Goal: Task Accomplishment & Management: Manage account settings

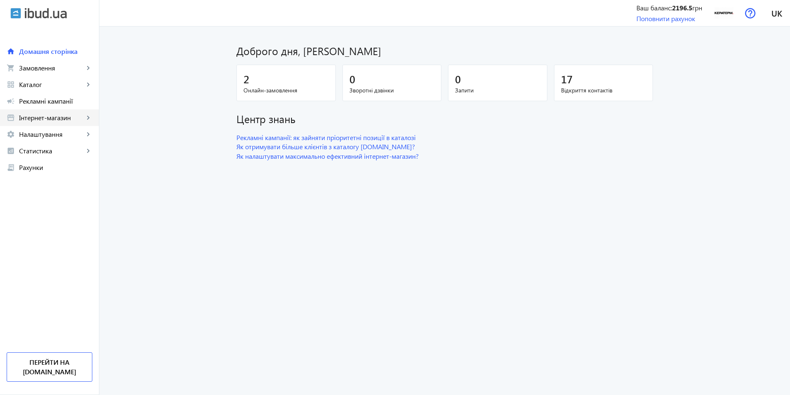
click at [43, 118] on span "Інтернет-магазин" at bounding box center [51, 117] width 65 height 8
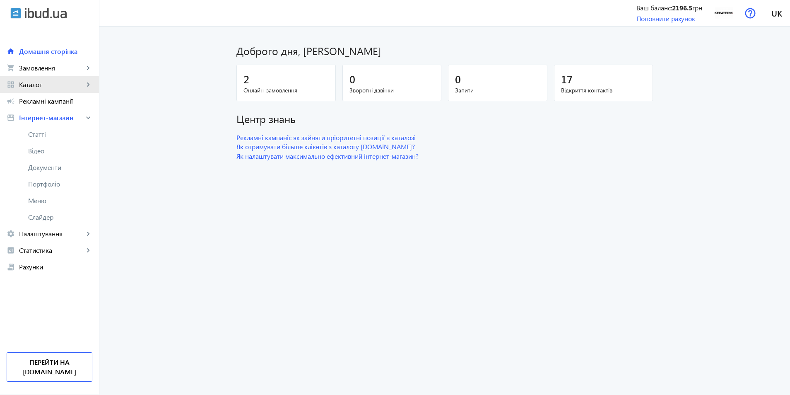
click at [46, 88] on span "Каталог" at bounding box center [51, 84] width 65 height 8
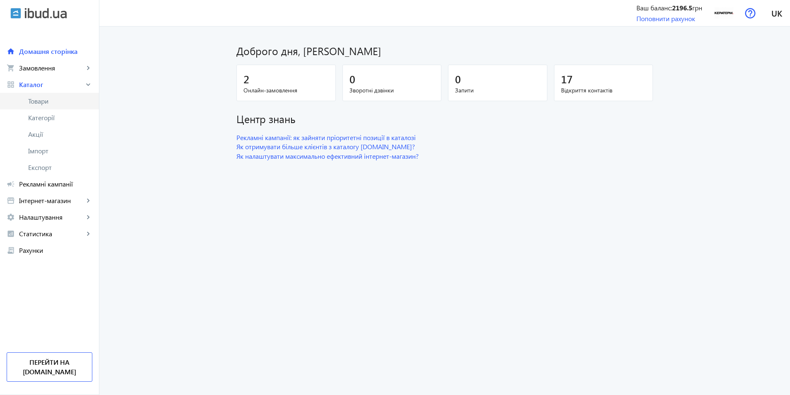
click at [41, 98] on span "Товари" at bounding box center [60, 101] width 64 height 8
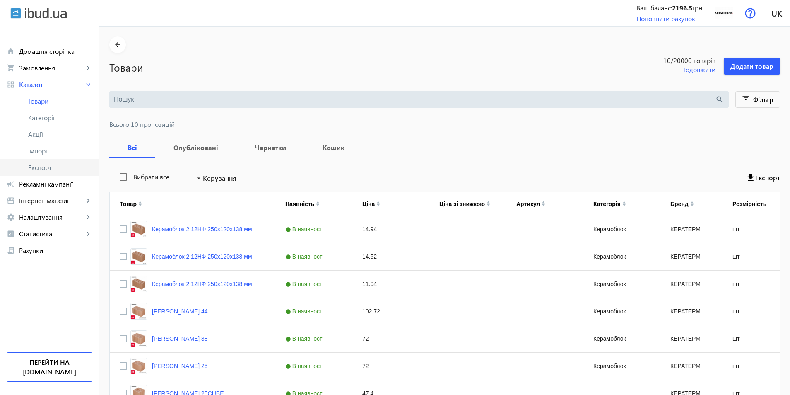
click at [41, 165] on span "Експорт" at bounding box center [60, 167] width 64 height 8
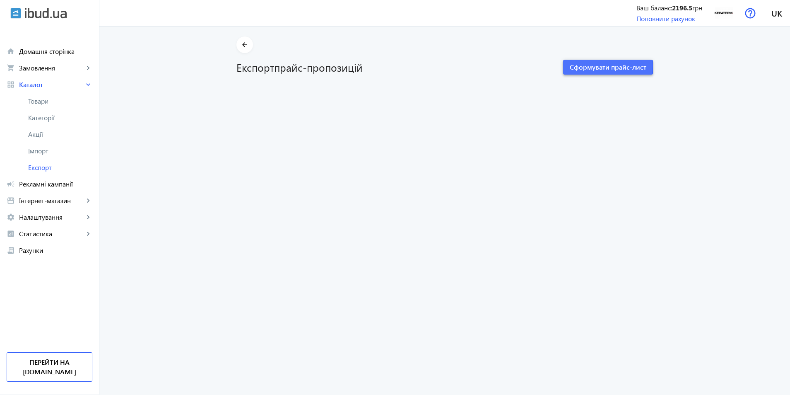
click at [586, 65] on span "Сформувати прайс-лист" at bounding box center [608, 67] width 77 height 9
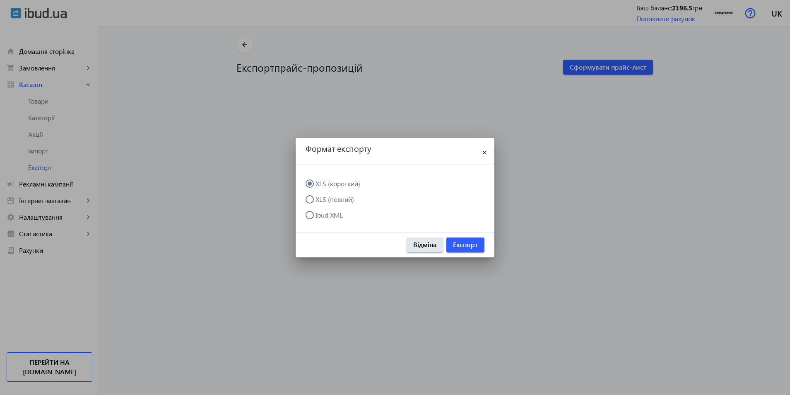
click at [323, 216] on label "Ibud XML" at bounding box center [328, 215] width 29 height 7
click at [322, 216] on input "Ibud XML" at bounding box center [314, 219] width 17 height 17
radio input "true"
click at [470, 247] on span "Експорт" at bounding box center [465, 244] width 25 height 9
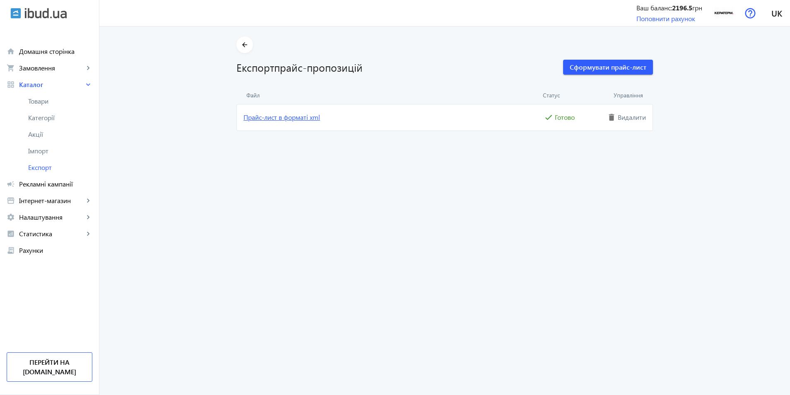
click at [289, 116] on link "Прайс-лист в форматі xml" at bounding box center [393, 117] width 299 height 9
click at [56, 149] on span "Імпорт" at bounding box center [60, 151] width 64 height 8
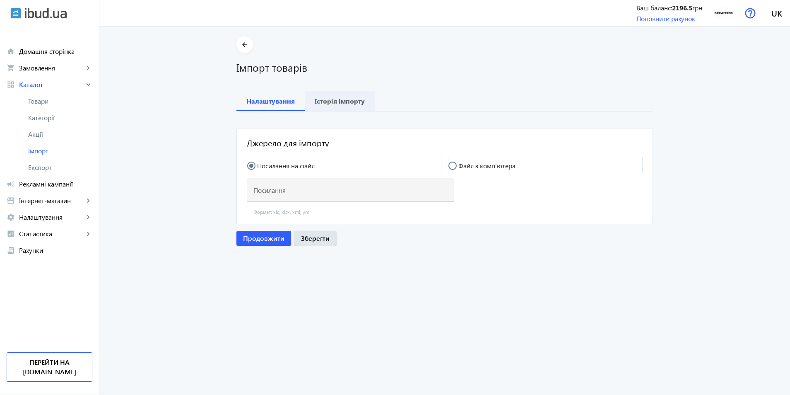
click at [333, 101] on b "Історія імпорту" at bounding box center [340, 101] width 50 height 7
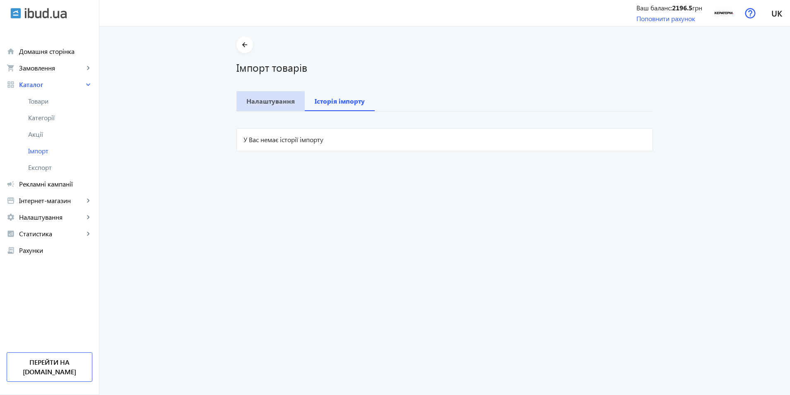
click at [246, 106] on span "Налаштування" at bounding box center [270, 101] width 48 height 20
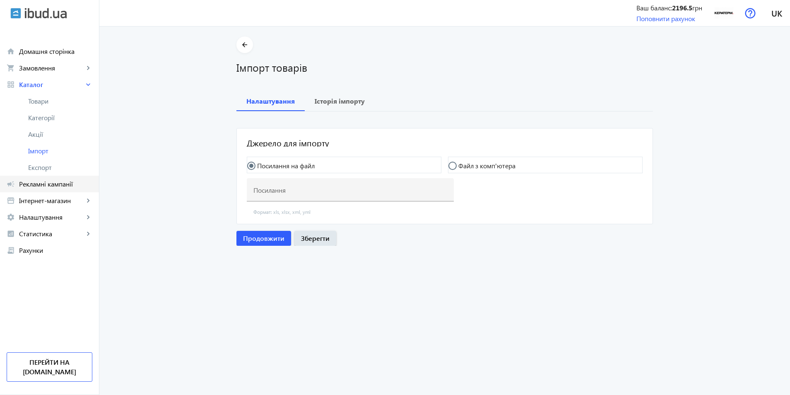
click at [49, 187] on span "Рекламні кампанії" at bounding box center [55, 184] width 73 height 8
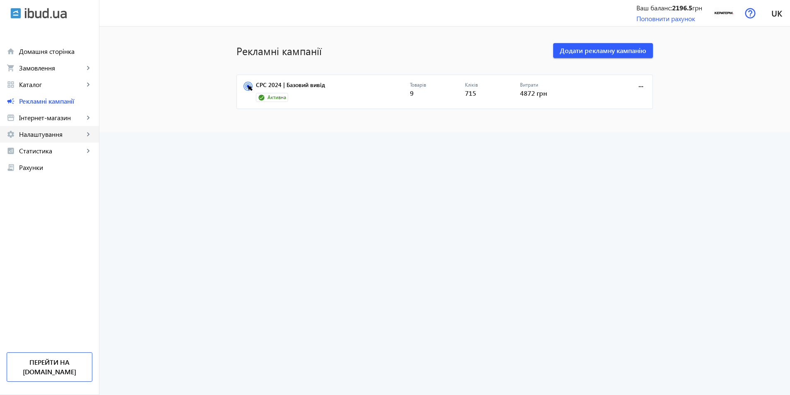
click at [45, 133] on span "Налаштування" at bounding box center [51, 134] width 65 height 8
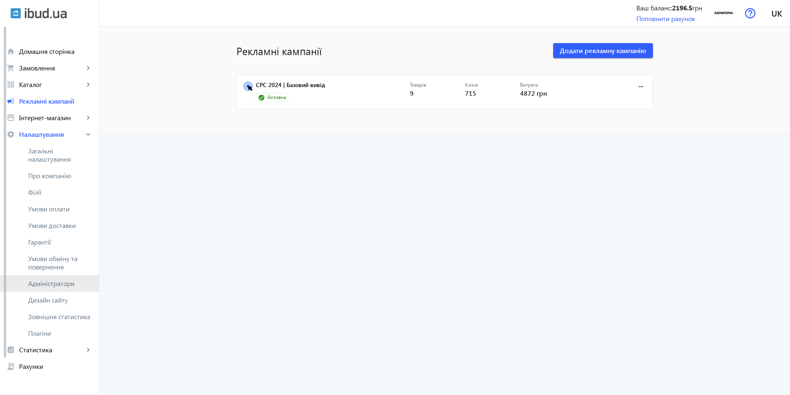
click at [54, 279] on span "Адміністратори" at bounding box center [60, 283] width 64 height 8
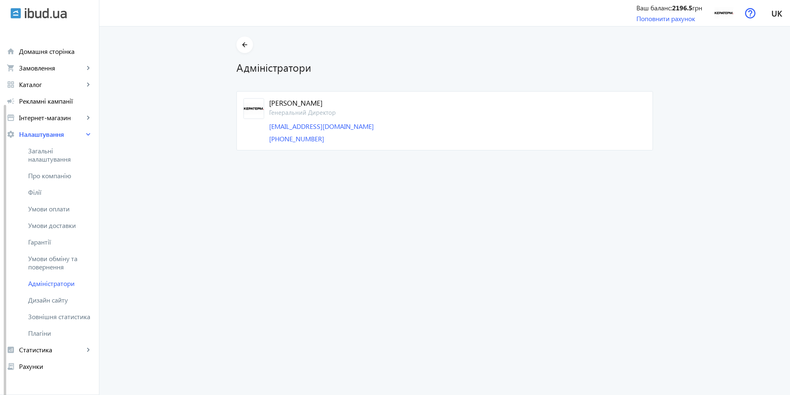
scroll to position [41, 0]
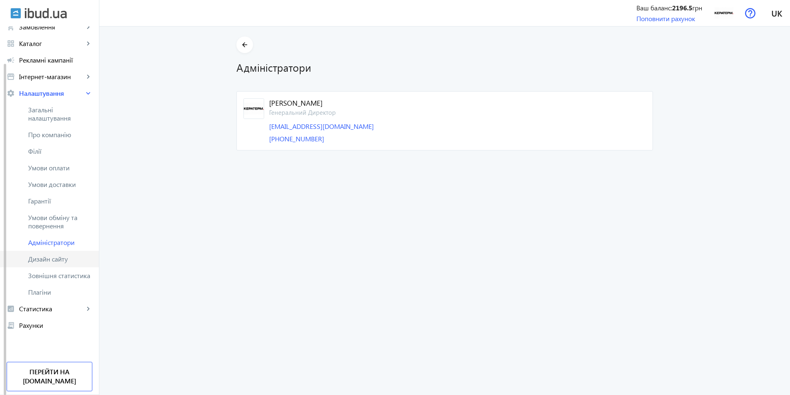
click at [59, 256] on span "Дизайн сайту" at bounding box center [60, 259] width 64 height 8
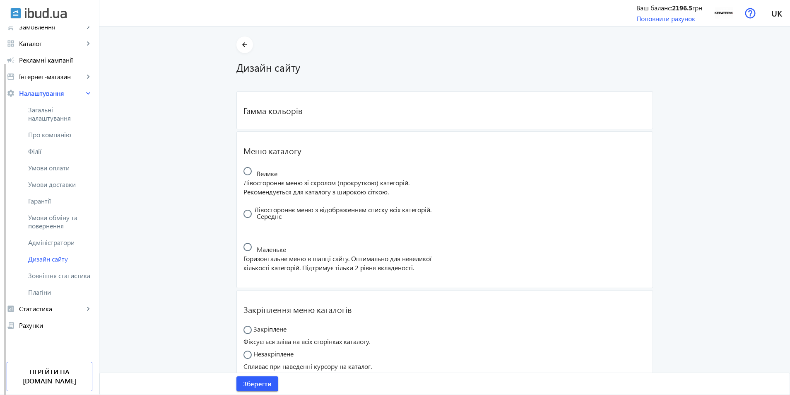
radio input "true"
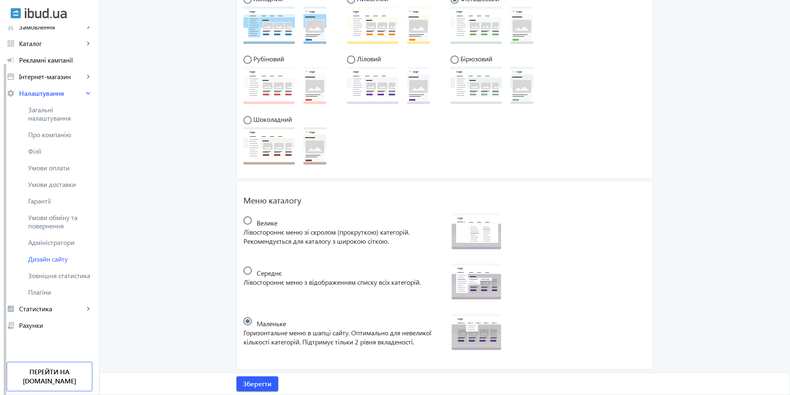
scroll to position [134, 0]
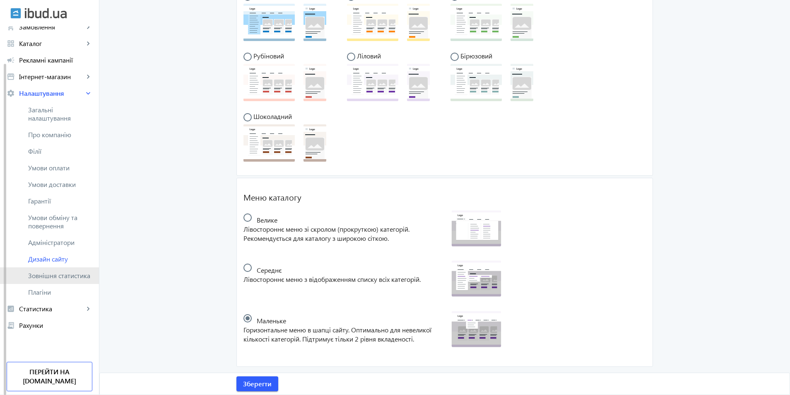
click at [53, 280] on link "Зовнішня статистика" at bounding box center [49, 275] width 99 height 17
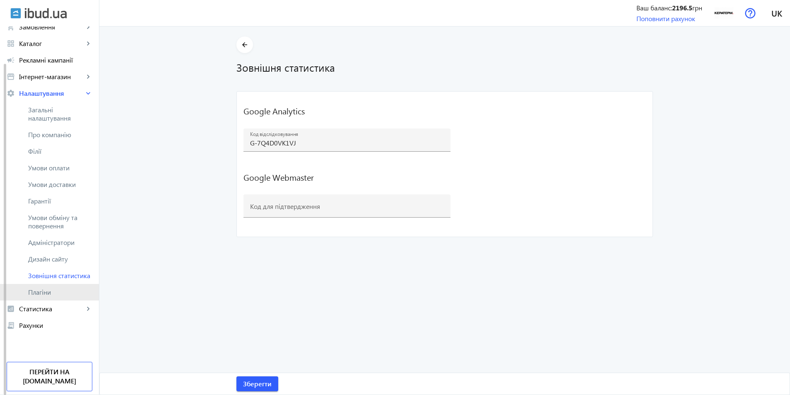
click at [46, 294] on span "Плагіни" at bounding box center [60, 292] width 64 height 8
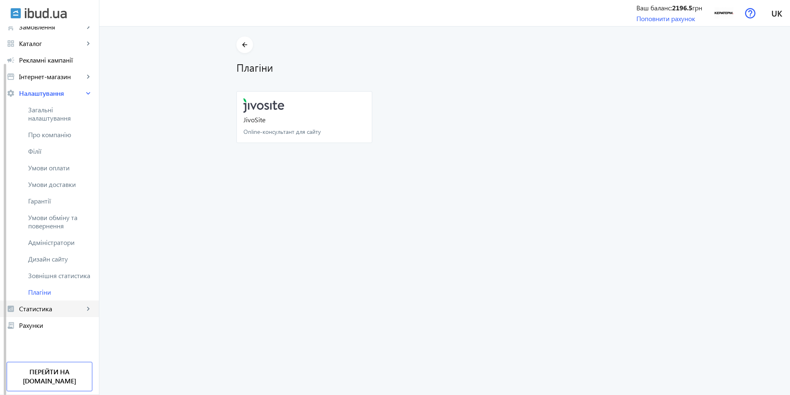
click at [41, 311] on span "Статистика" at bounding box center [51, 308] width 65 height 8
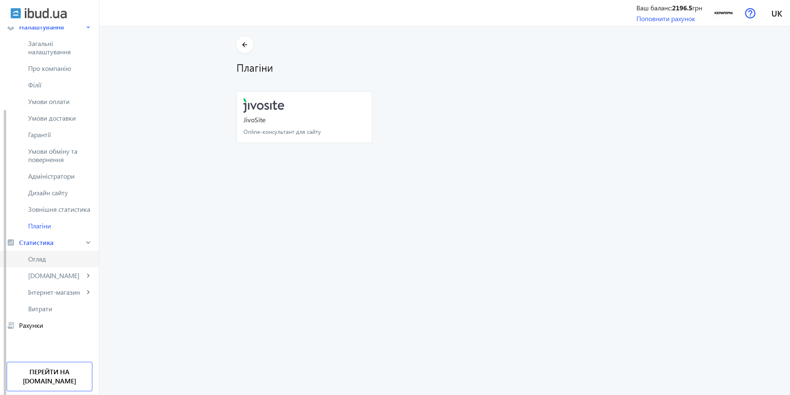
click at [41, 251] on link "Огляд" at bounding box center [49, 259] width 99 height 17
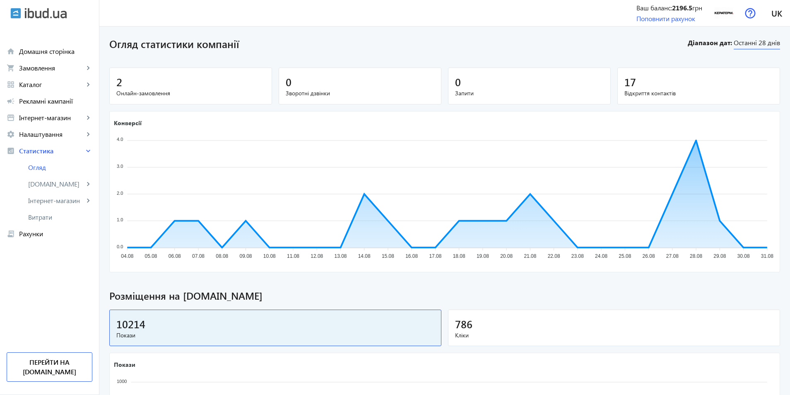
click at [744, 42] on span "Останні 28 днів" at bounding box center [757, 43] width 46 height 11
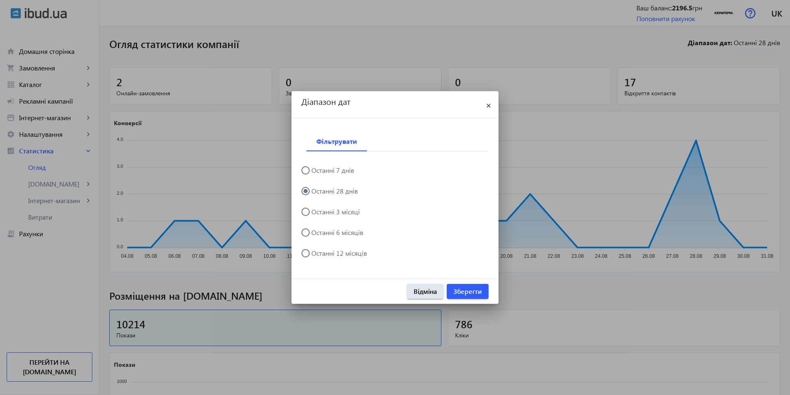
click at [343, 252] on label "Останні 12 місяців" at bounding box center [338, 253] width 57 height 7
click at [318, 252] on input "Останні 12 місяців" at bounding box center [310, 257] width 17 height 17
radio input "true"
click at [455, 289] on span "Зберегти" at bounding box center [468, 291] width 29 height 9
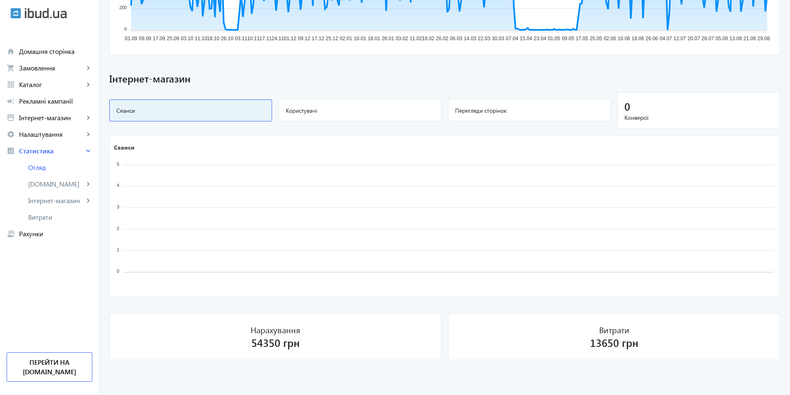
scroll to position [0, 0]
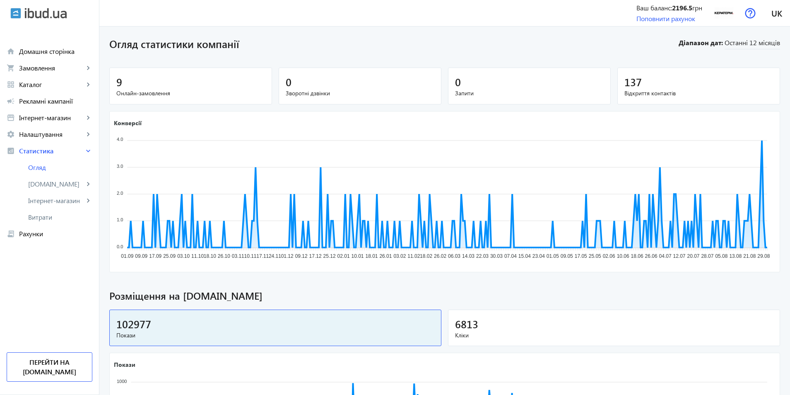
click at [152, 83] on div "9" at bounding box center [190, 82] width 149 height 14
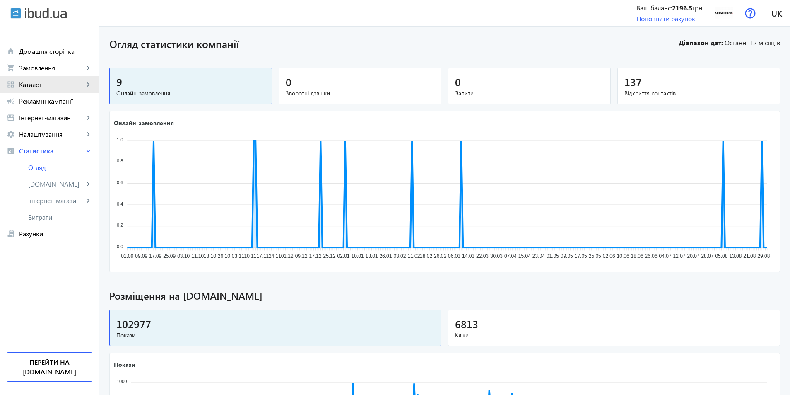
click at [80, 82] on span "Каталог" at bounding box center [51, 84] width 65 height 8
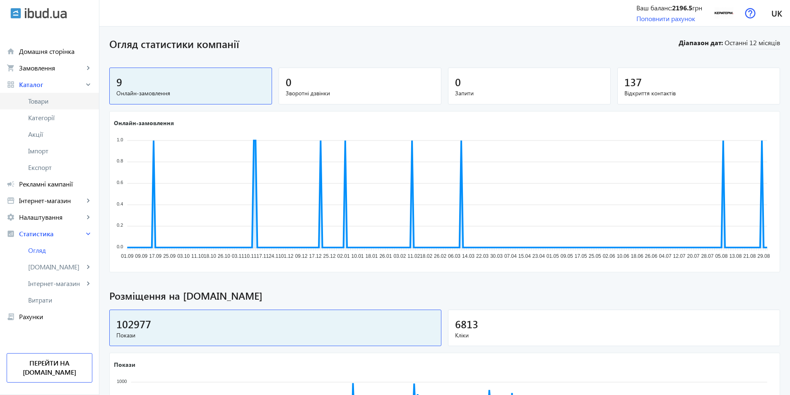
click at [48, 100] on span "Товари" at bounding box center [60, 101] width 64 height 8
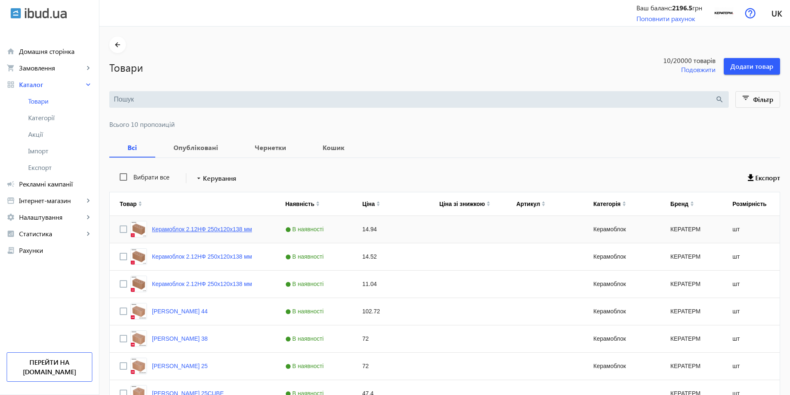
click at [228, 231] on link "Керамоблок 2.12НФ 250х120х138 мм" at bounding box center [202, 229] width 100 height 7
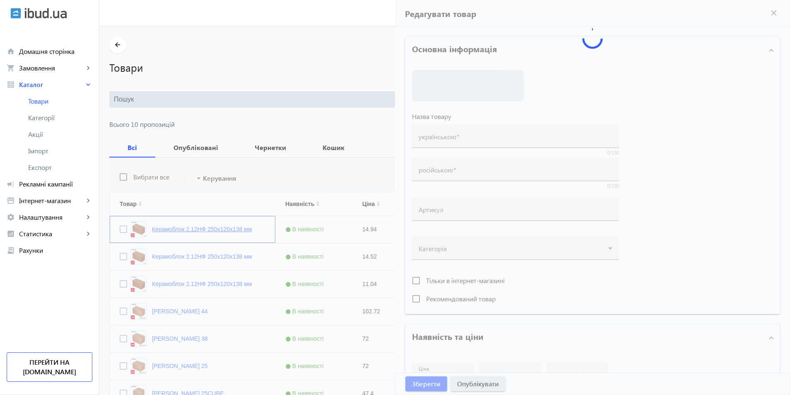
type input "Керамоблок 2.12НФ 250х120х138 мм"
type input "14.94"
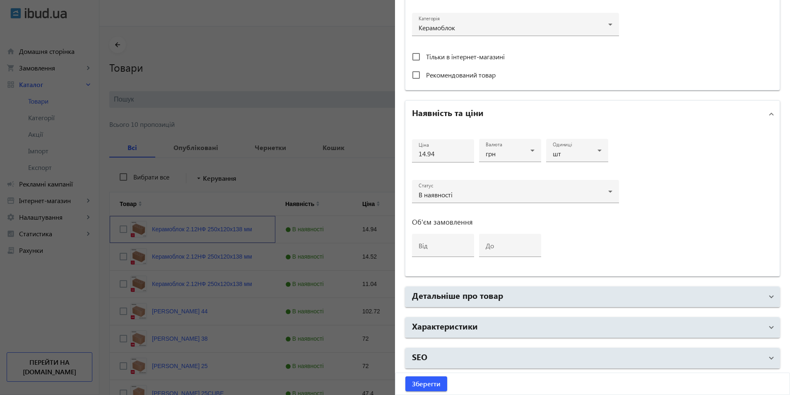
scroll to position [133, 0]
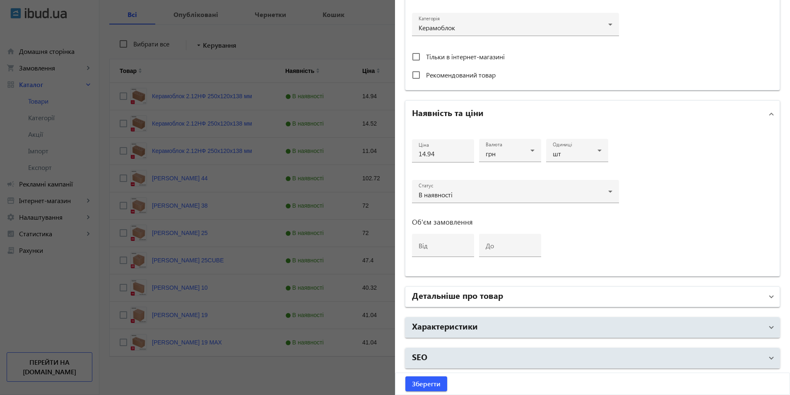
click at [567, 296] on mat-panel-title "Детальніше про товар" at bounding box center [587, 296] width 351 height 15
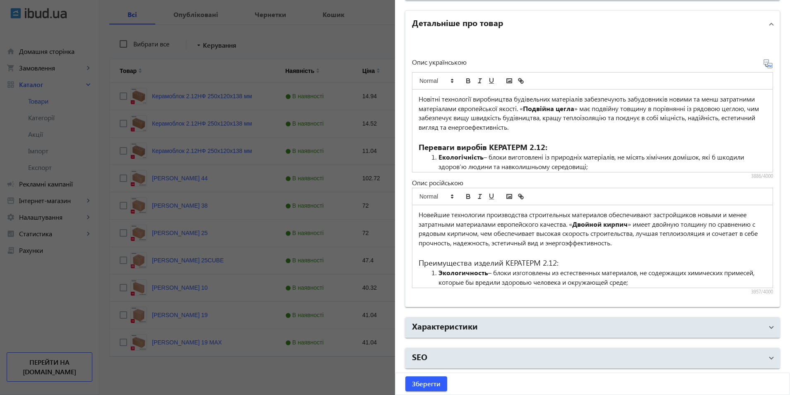
scroll to position [138, 0]
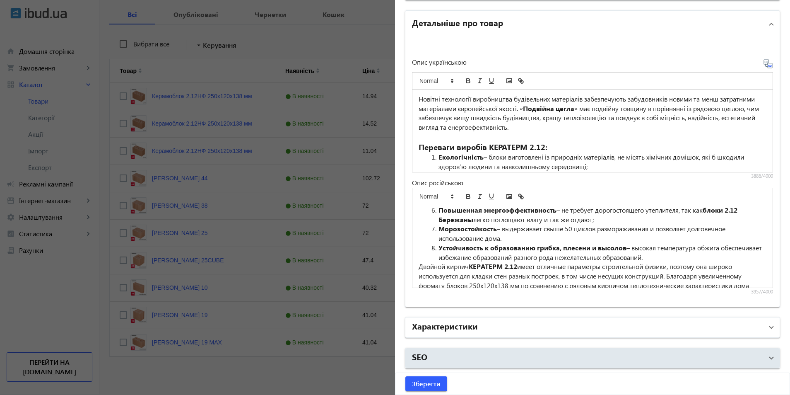
click at [600, 330] on mat-panel-title "Характеристики" at bounding box center [587, 327] width 351 height 15
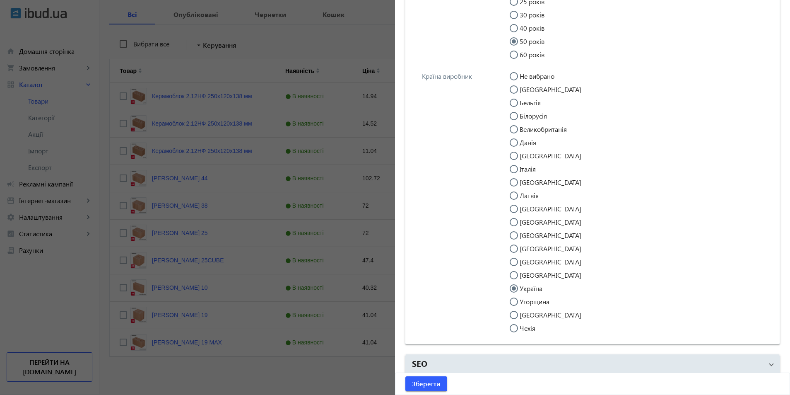
scroll to position [2651, 0]
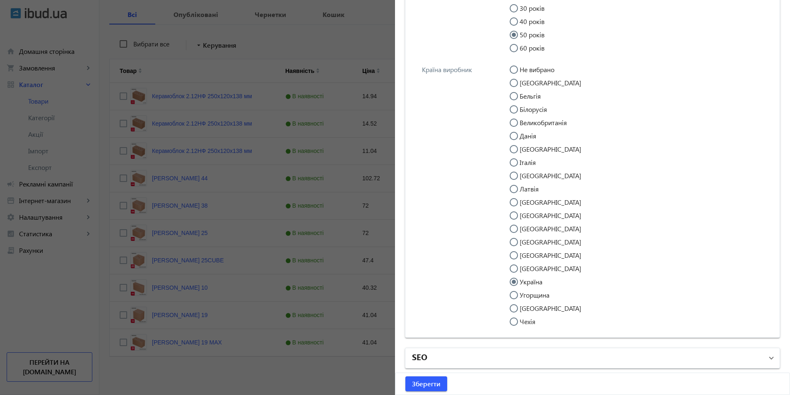
click at [548, 359] on mat-panel-title "SEO" at bounding box center [587, 357] width 351 height 15
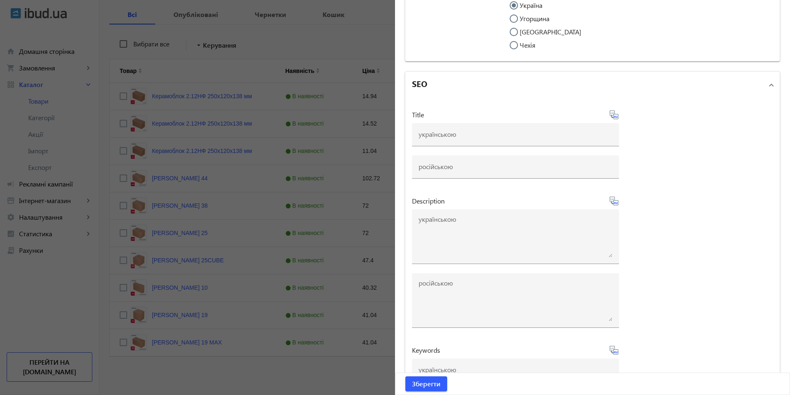
scroll to position [2982, 0]
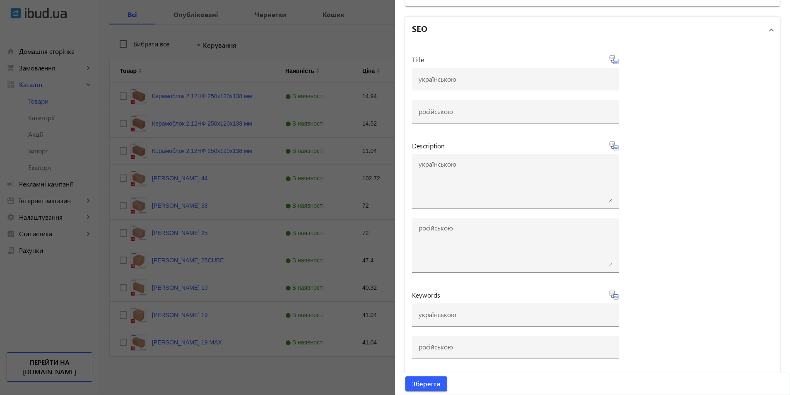
click at [382, 241] on div at bounding box center [395, 197] width 790 height 395
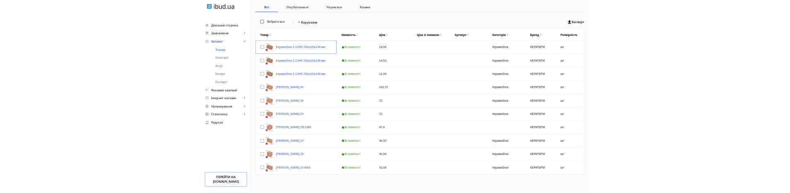
scroll to position [0, 0]
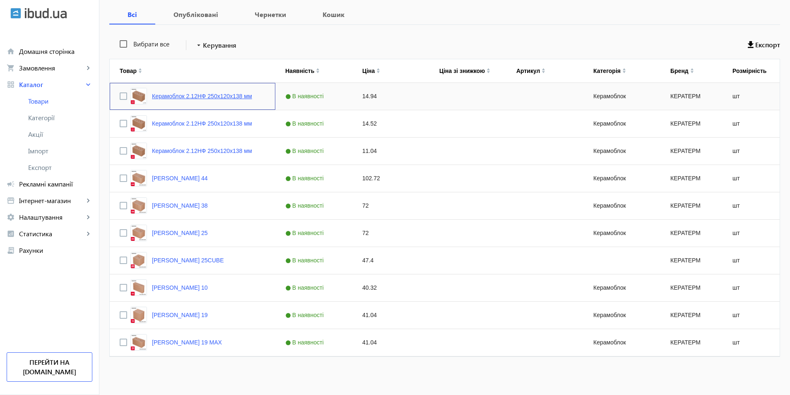
click at [212, 95] on link "Керамоблок 2.12НФ 250х120х138 мм" at bounding box center [202, 96] width 100 height 7
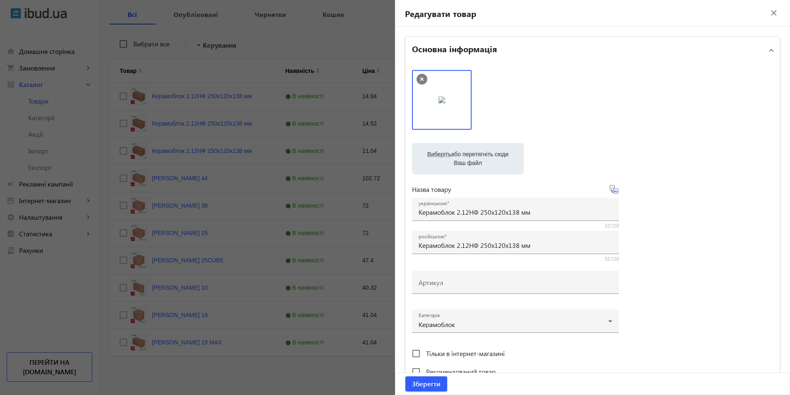
click at [273, 51] on div at bounding box center [395, 197] width 790 height 395
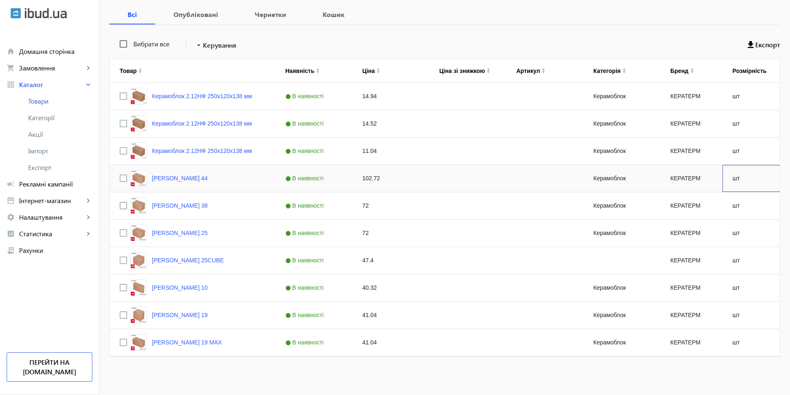
click at [779, 171] on div "шт" at bounding box center [754, 178] width 62 height 27
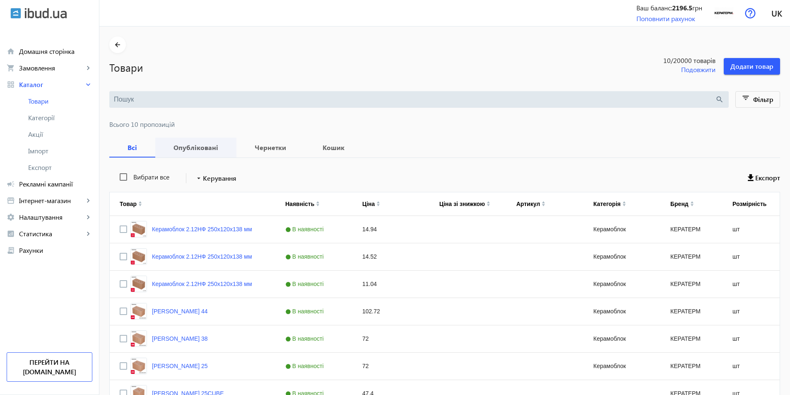
click at [173, 148] on b "Опубліковані" at bounding box center [195, 147] width 61 height 7
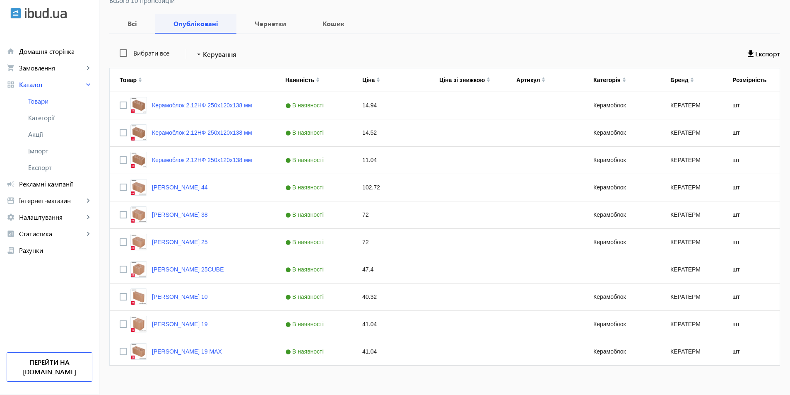
scroll to position [133, 0]
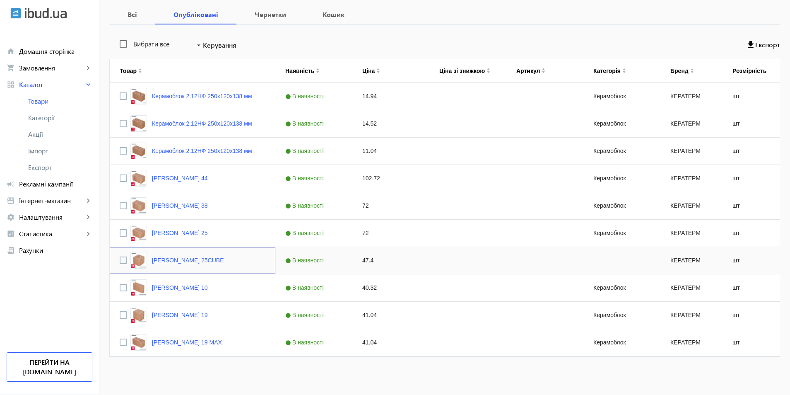
click at [170, 260] on link "[PERSON_NAME] 25CUBE" at bounding box center [188, 260] width 72 height 7
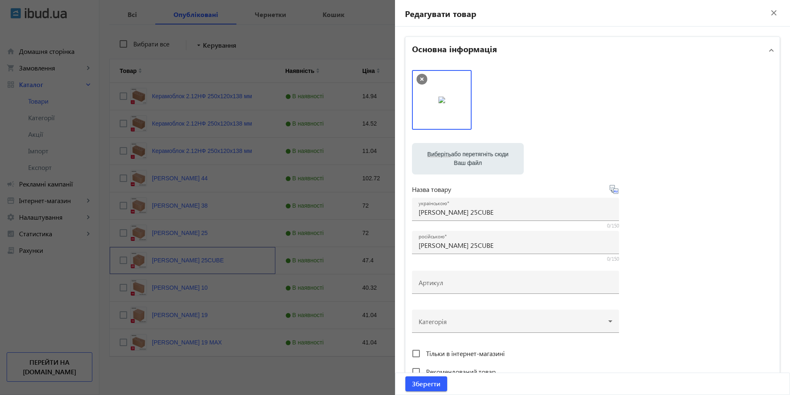
scroll to position [138, 0]
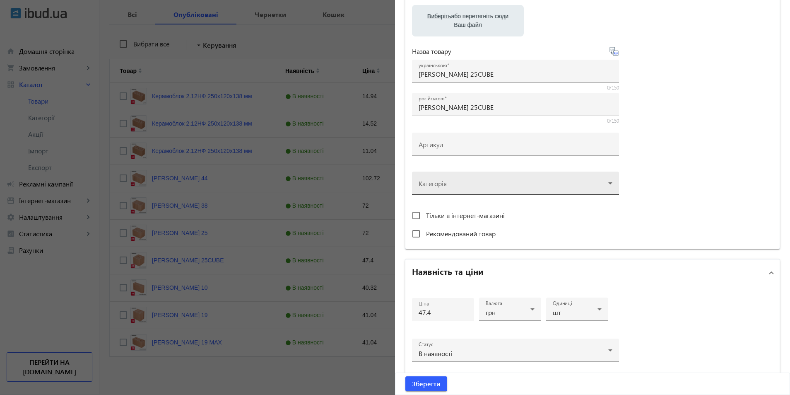
click at [526, 183] on div at bounding box center [516, 180] width 194 height 30
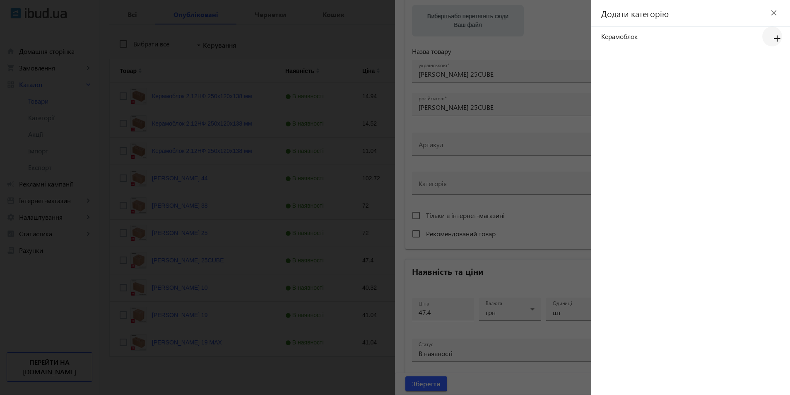
click at [776, 38] on mat-icon "add" at bounding box center [778, 38] width 20 height 15
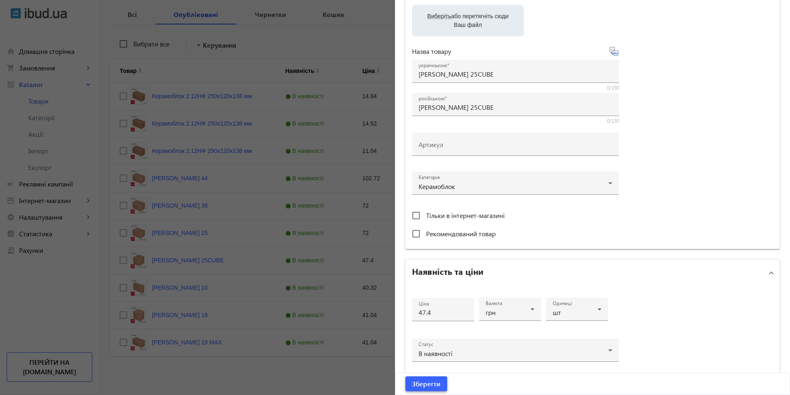
click at [422, 382] on span "Зберегти" at bounding box center [426, 383] width 29 height 9
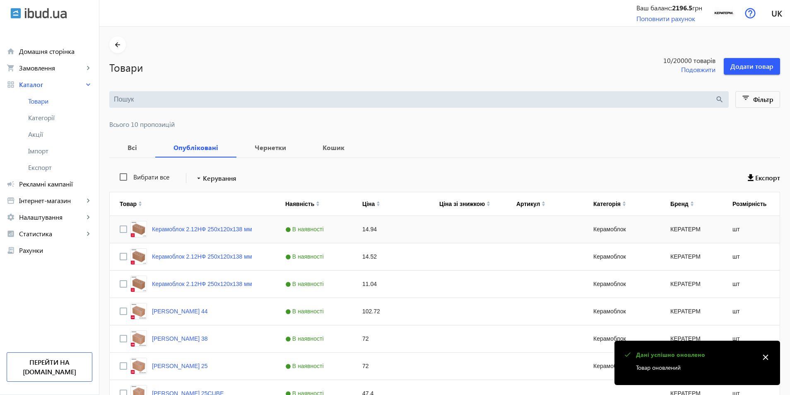
scroll to position [133, 0]
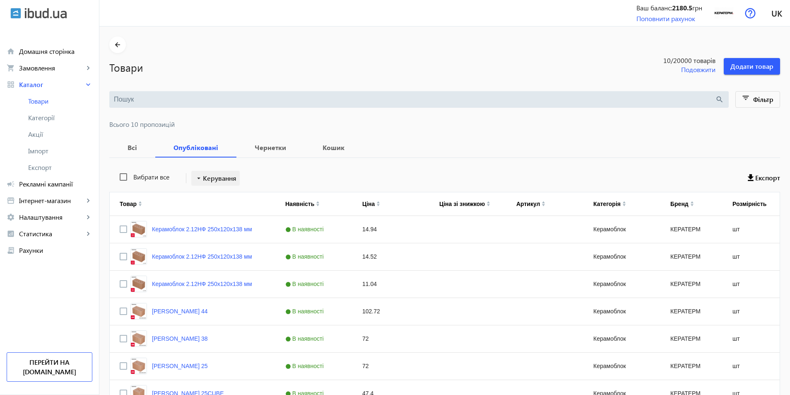
click at [196, 176] on mat-icon "arrow_drop_down" at bounding box center [199, 178] width 8 height 8
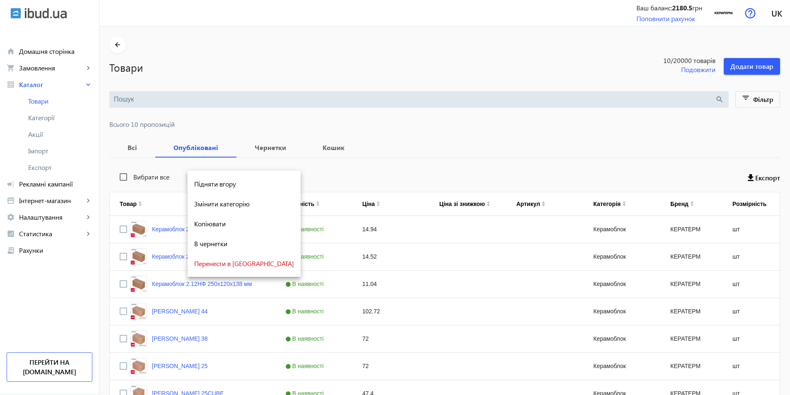
click at [417, 174] on div at bounding box center [395, 197] width 790 height 395
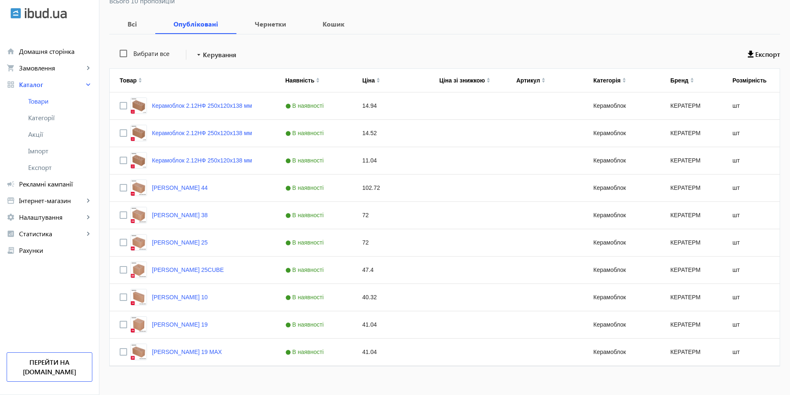
scroll to position [133, 0]
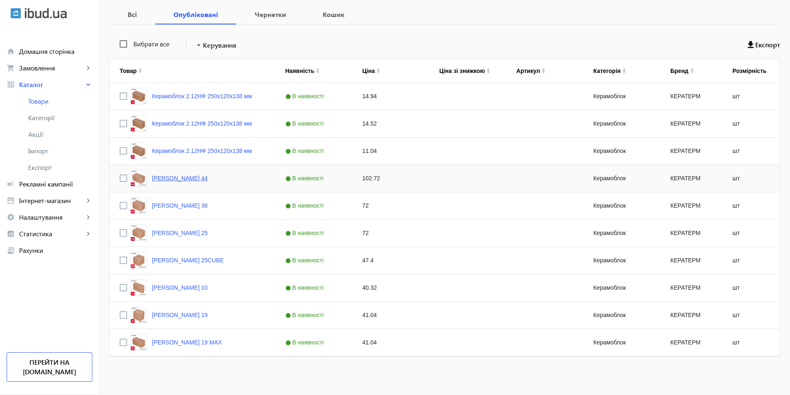
click at [204, 179] on link "[PERSON_NAME] 44" at bounding box center [180, 178] width 56 height 7
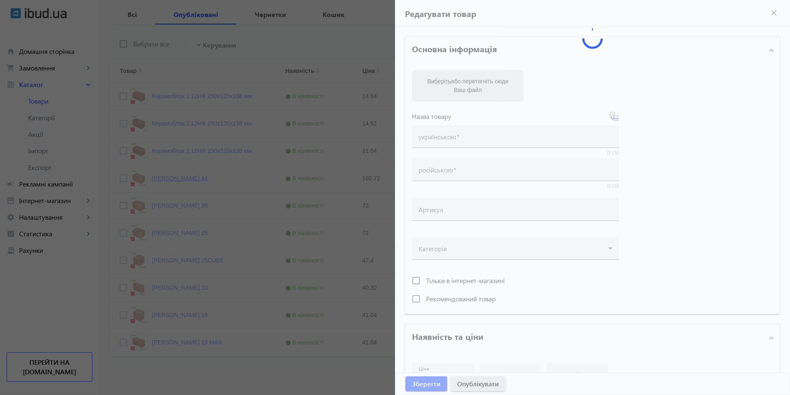
click at [204, 179] on mat-sidenav-container "arrow_back Товари 10 /20000 товарів Подовжити Додати товар search filter_list Ф…" at bounding box center [444, 144] width 691 height 501
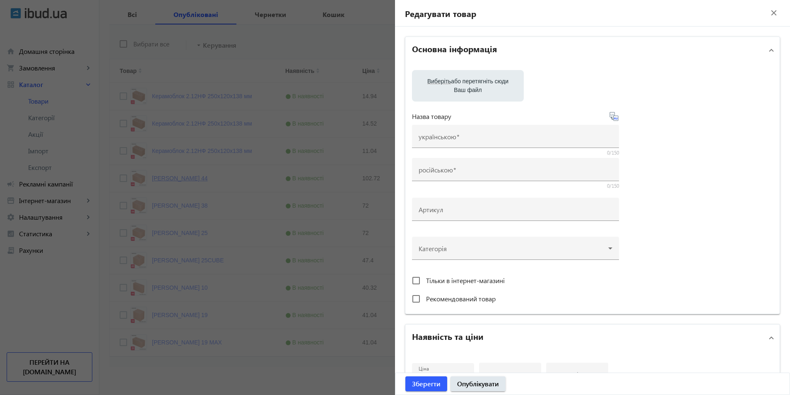
type input "[PERSON_NAME] 44"
type input "102.72"
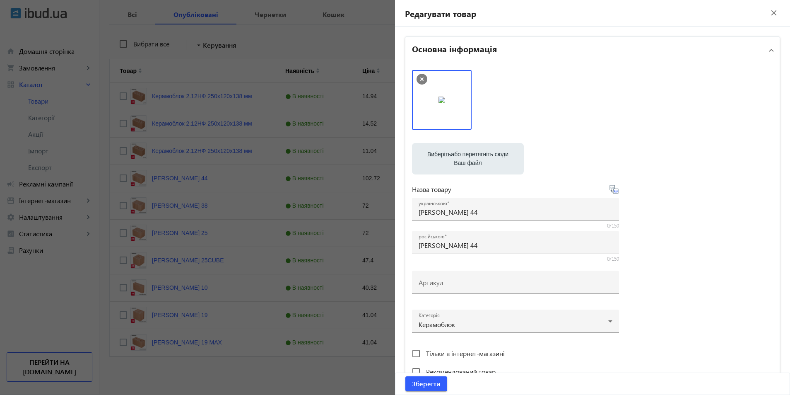
scroll to position [276, 0]
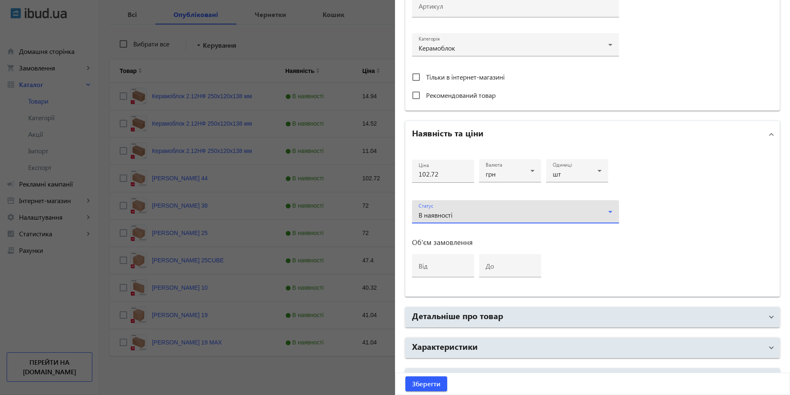
click at [608, 210] on icon at bounding box center [611, 212] width 10 height 10
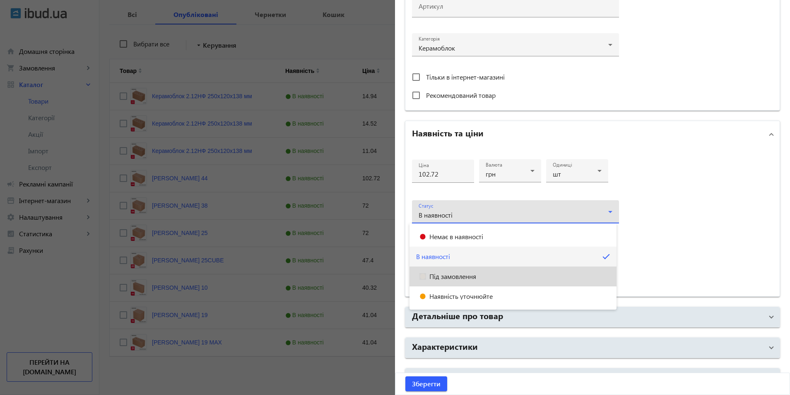
click at [554, 278] on mat-option "Під замовлення" at bounding box center [513, 276] width 207 height 20
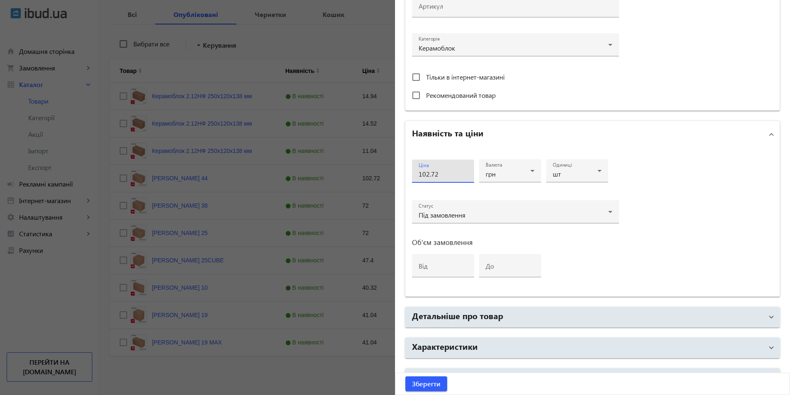
click at [442, 171] on input "102.72" at bounding box center [443, 173] width 49 height 9
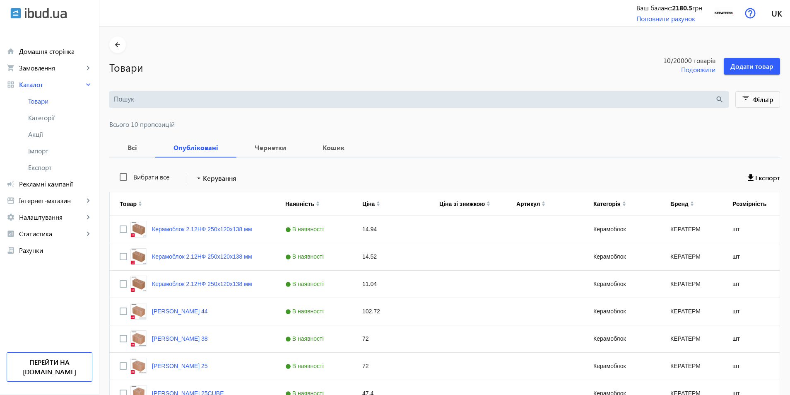
scroll to position [133, 0]
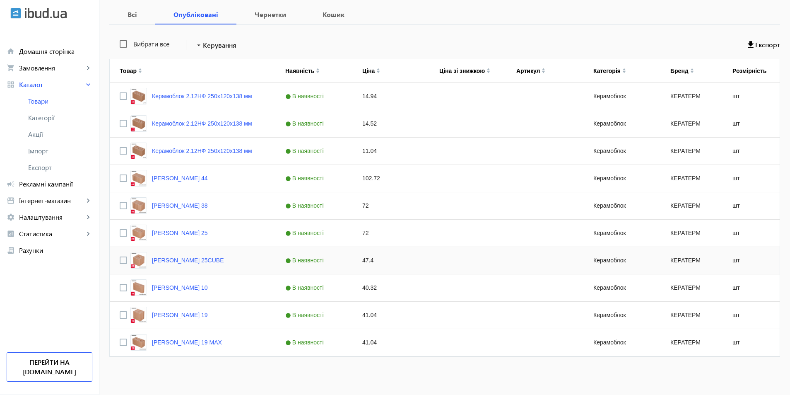
click at [198, 259] on link "[PERSON_NAME] 25CUBE" at bounding box center [188, 260] width 72 height 7
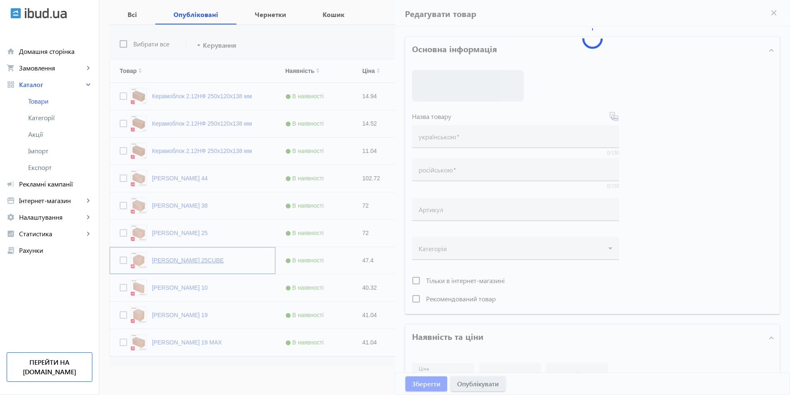
type input "[PERSON_NAME] 25CUBE"
type input "47.4"
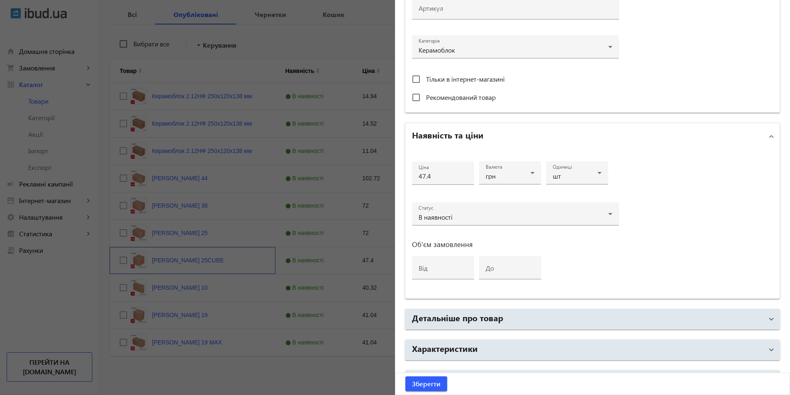
scroll to position [276, 0]
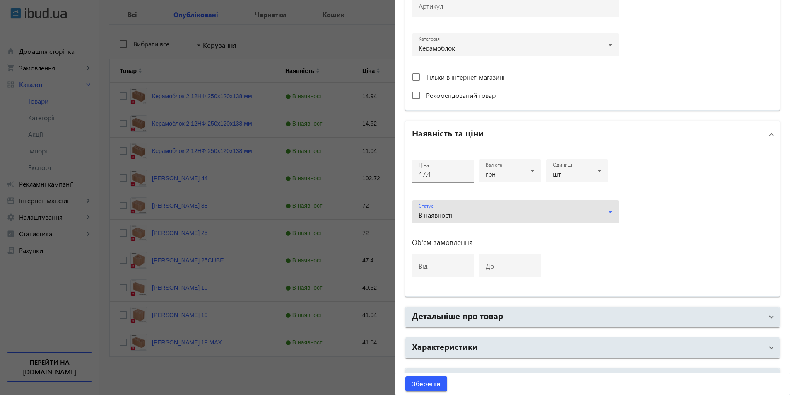
click at [581, 212] on div "В наявності" at bounding box center [514, 215] width 190 height 7
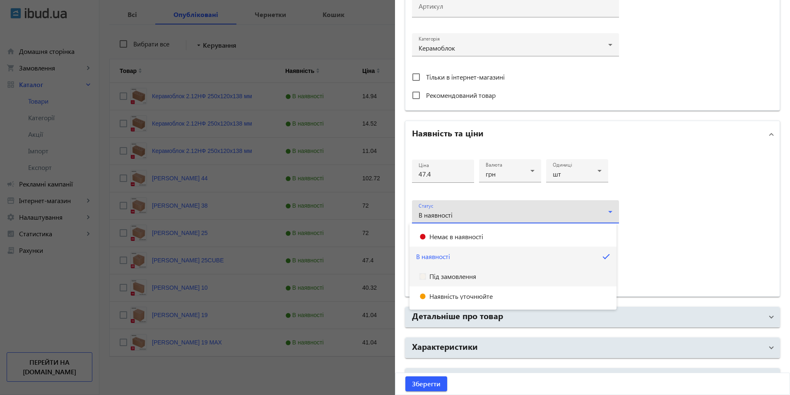
click at [509, 273] on mat-option "Під замовлення" at bounding box center [513, 276] width 207 height 20
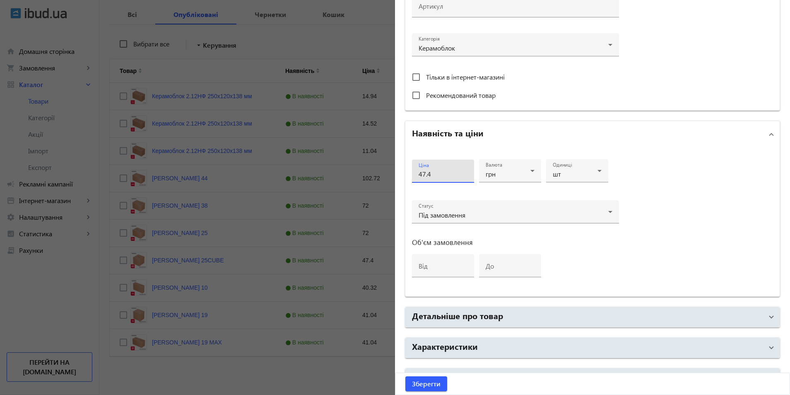
drag, startPoint x: 436, startPoint y: 171, endPoint x: 323, endPoint y: 172, distance: 113.1
click at [323, 172] on mat-sidenav-container "arrow_back Товари 10 /20000 товарів Подовжити Додати товар search filter_list Ф…" at bounding box center [444, 144] width 691 height 501
click at [679, 224] on div "Ціна Валюта грн Одиниці шт Статус Під замовлення Об'єм замовлення від до" at bounding box center [593, 221] width 374 height 149
click at [420, 384] on span "Зберегти" at bounding box center [426, 383] width 29 height 9
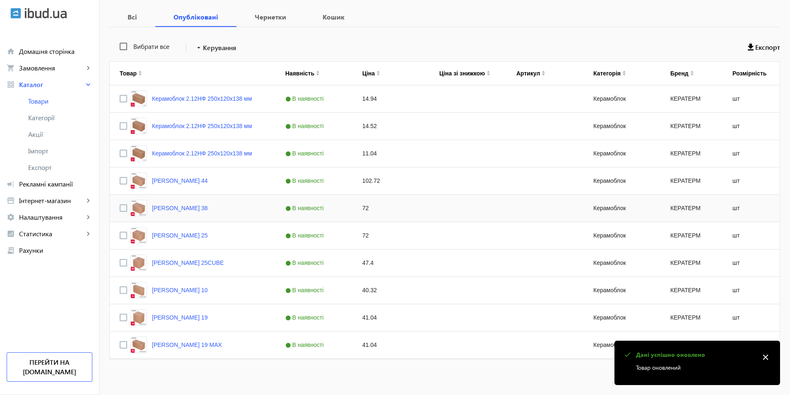
scroll to position [133, 0]
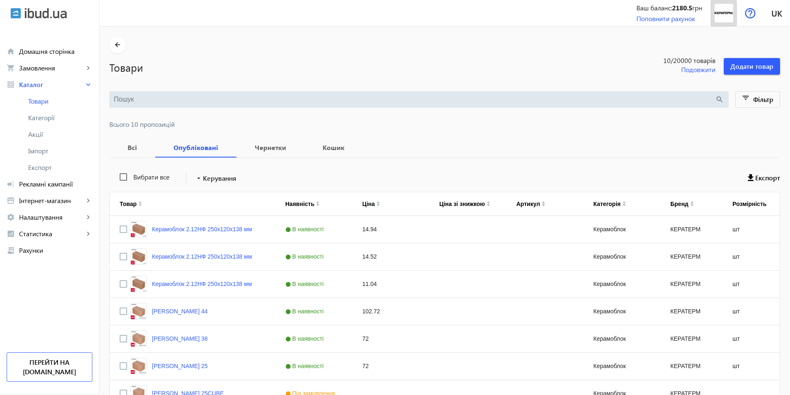
click at [724, 13] on img at bounding box center [724, 13] width 19 height 19
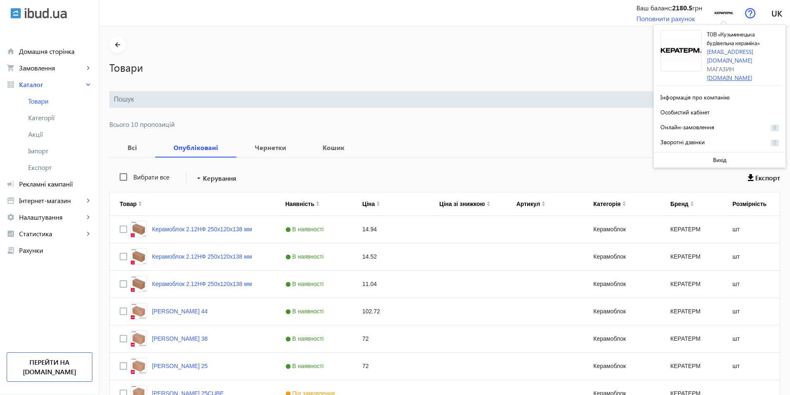
click at [725, 74] on link "[DOMAIN_NAME]" at bounding box center [730, 78] width 46 height 8
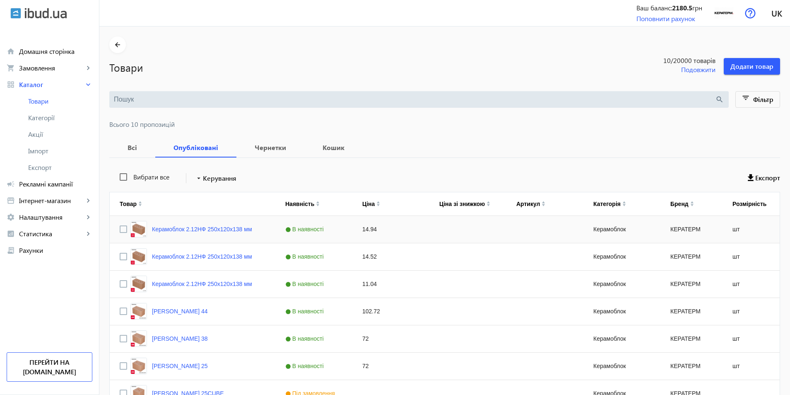
scroll to position [133, 0]
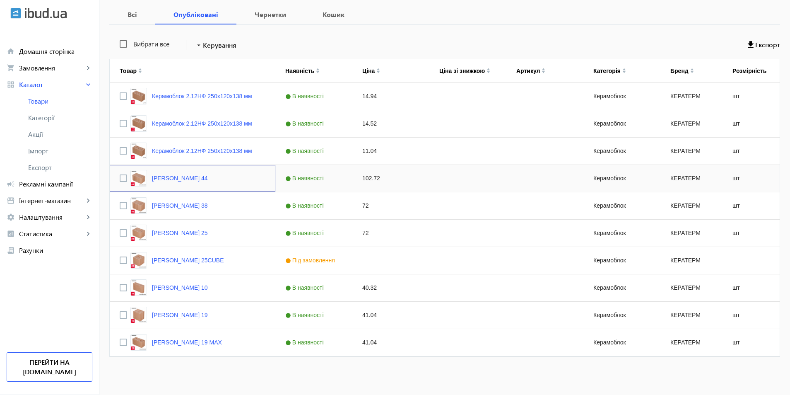
click at [184, 179] on link "[PERSON_NAME] 44" at bounding box center [180, 178] width 56 height 7
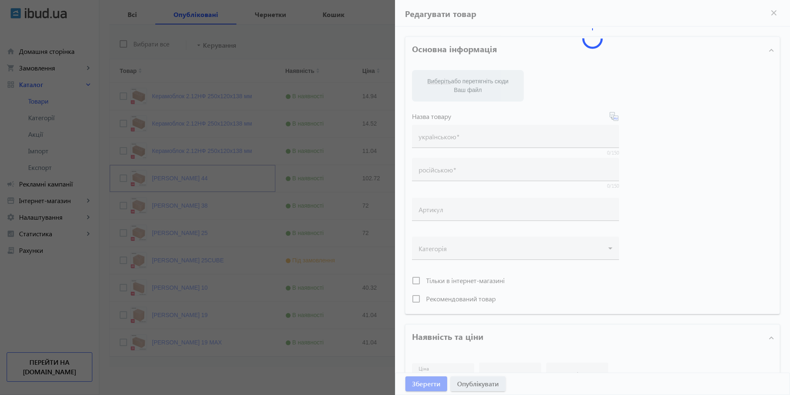
type input "[PERSON_NAME] 44"
type input "102.72"
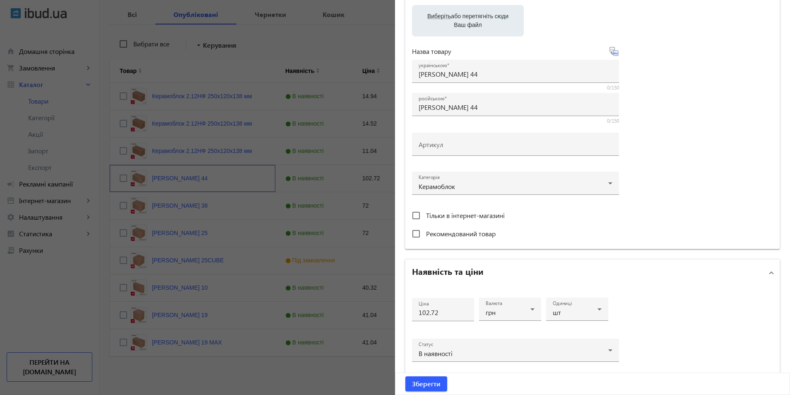
scroll to position [276, 0]
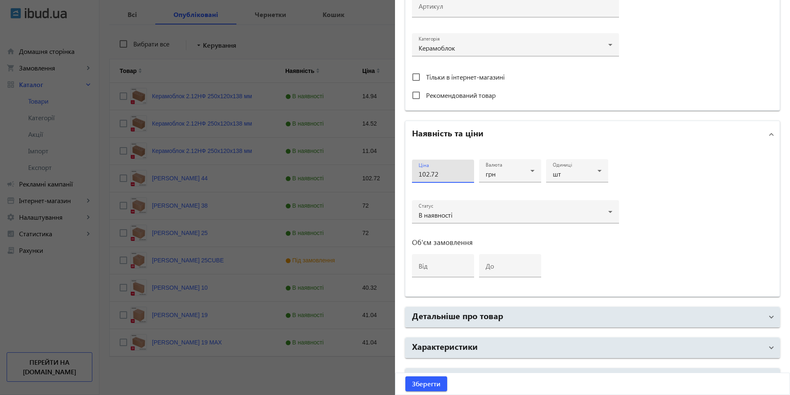
drag, startPoint x: 439, startPoint y: 172, endPoint x: 306, endPoint y: 169, distance: 133.4
click at [307, 169] on mat-sidenav-container "arrow_back Товари 10 /20000 товарів Подовжити Додати товар search filter_list Ф…" at bounding box center [444, 144] width 691 height 501
click at [469, 217] on div "В наявності" at bounding box center [514, 215] width 190 height 7
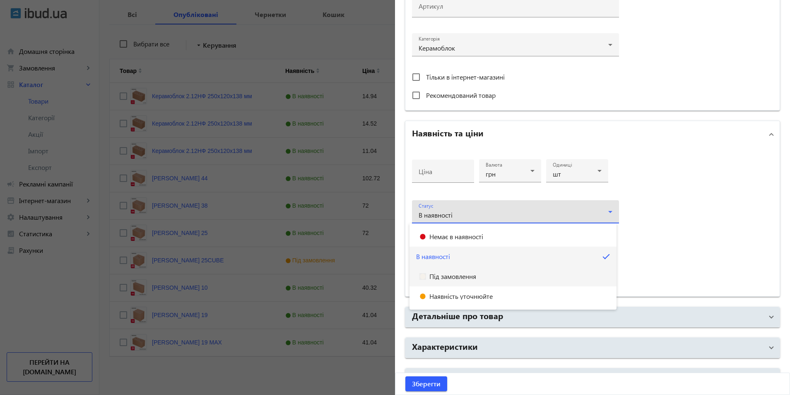
click at [469, 273] on mat-option "Під замовлення" at bounding box center [513, 276] width 207 height 20
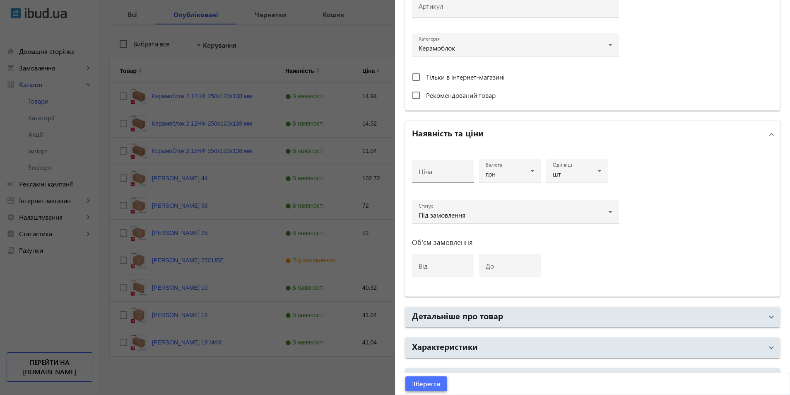
click at [421, 385] on span "Зберегти" at bounding box center [426, 383] width 29 height 9
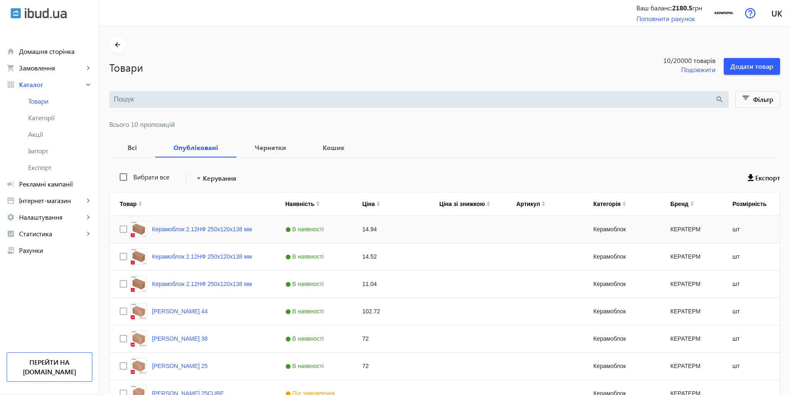
scroll to position [133, 0]
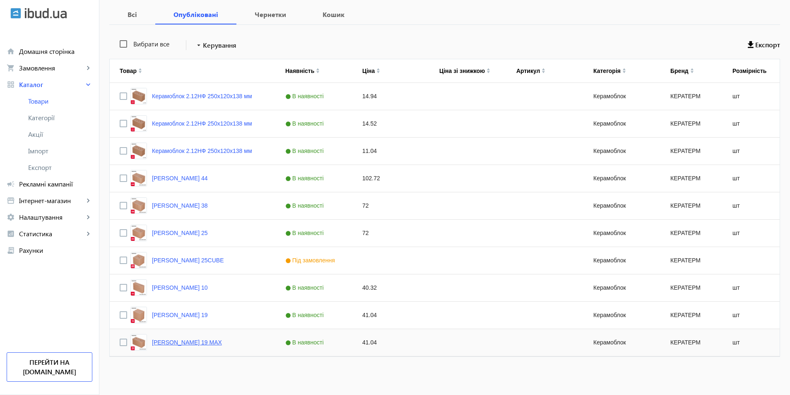
click at [164, 343] on link "[PERSON_NAME] 19 MAX" at bounding box center [187, 342] width 70 height 7
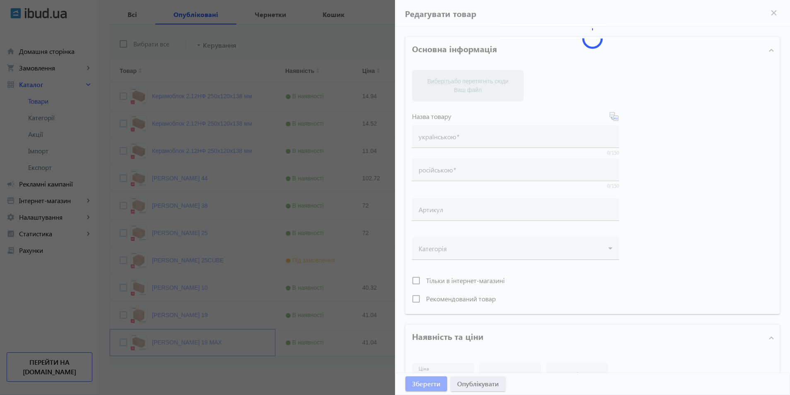
type input "[PERSON_NAME] 19 MAX"
type input "41.04"
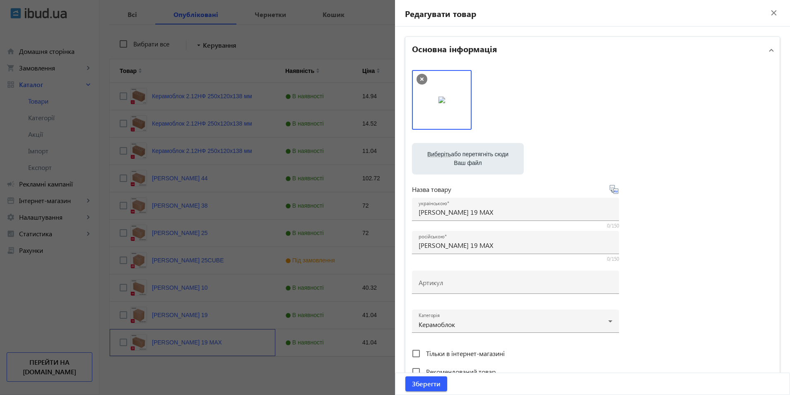
scroll to position [138, 0]
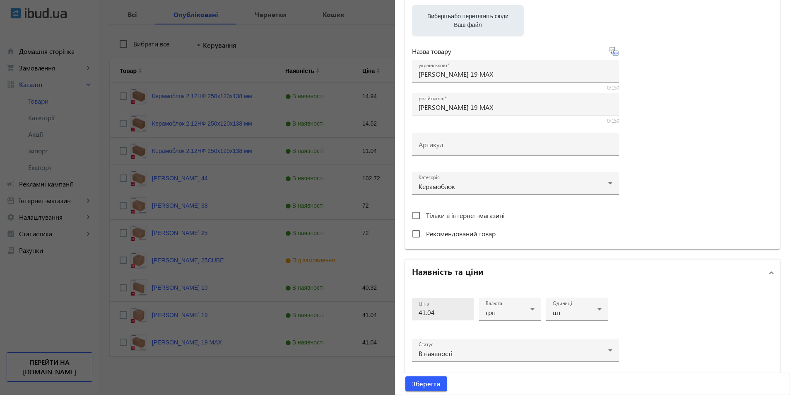
click at [440, 307] on div "Ціна 41.04" at bounding box center [443, 309] width 49 height 23
click at [440, 309] on input "41.04" at bounding box center [443, 312] width 49 height 9
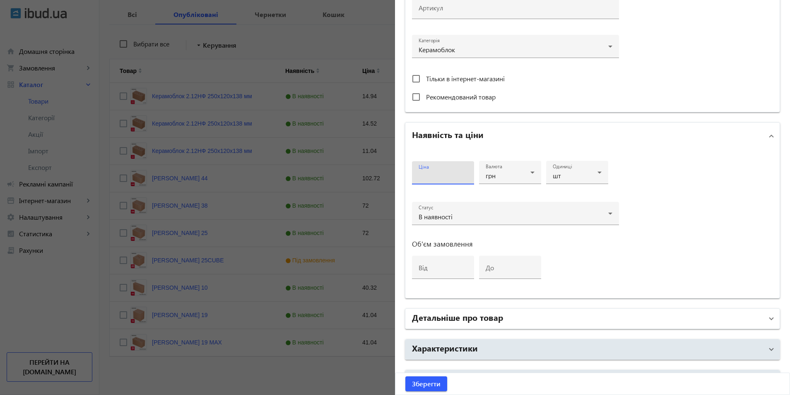
scroll to position [276, 0]
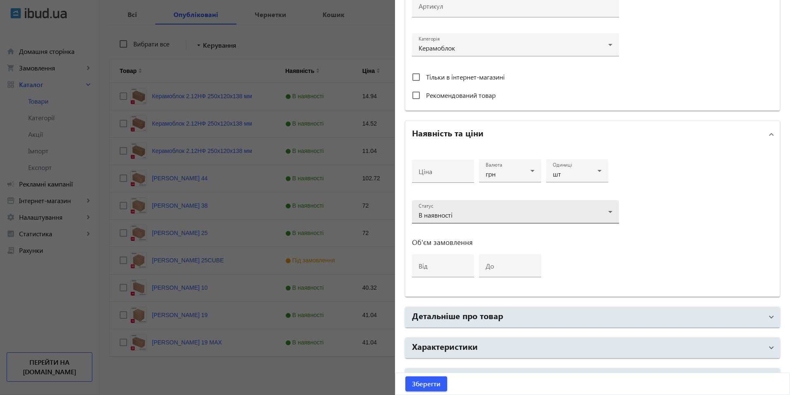
click at [475, 209] on div "Статус В наявності" at bounding box center [516, 211] width 194 height 23
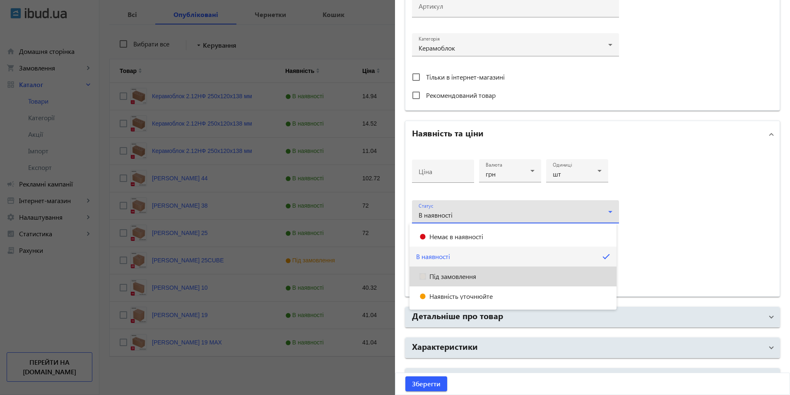
click at [471, 278] on span "Під замовлення" at bounding box center [453, 276] width 47 height 7
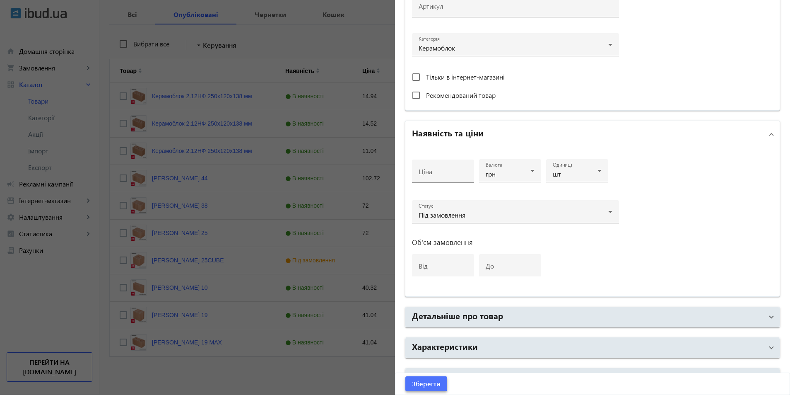
click at [424, 384] on span "Зберегти" at bounding box center [426, 383] width 29 height 9
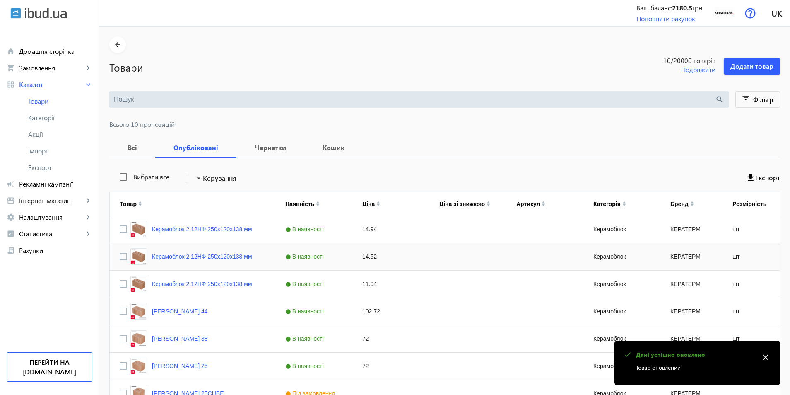
scroll to position [133, 0]
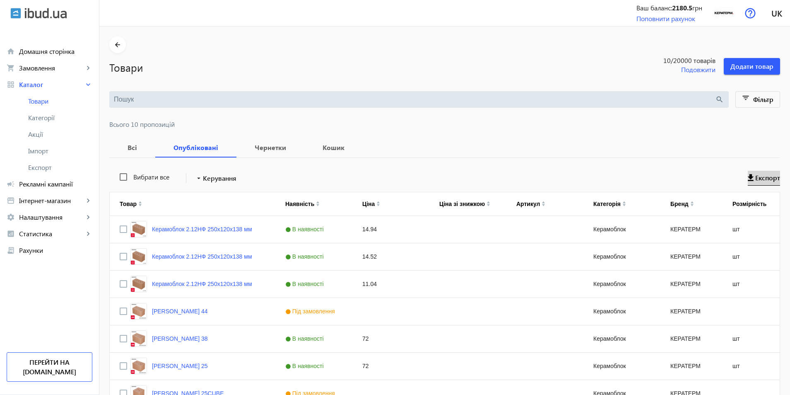
click at [757, 175] on span "Експорт" at bounding box center [768, 177] width 25 height 9
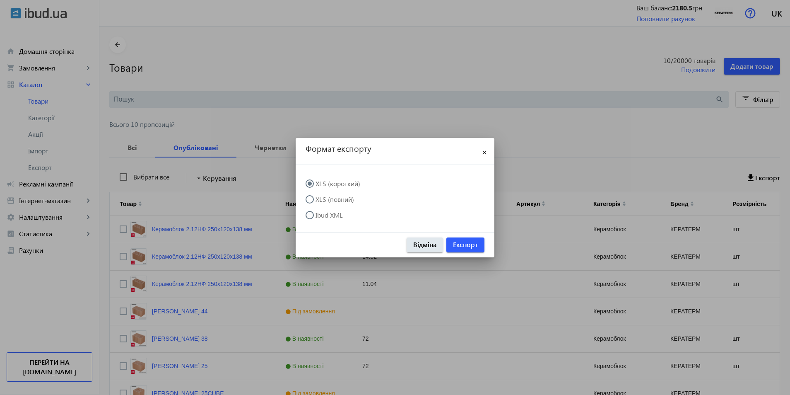
click at [336, 215] on label "Ibud XML" at bounding box center [328, 215] width 29 height 7
click at [322, 215] on input "Ibud XML" at bounding box center [314, 219] width 17 height 17
radio input "true"
click at [464, 244] on span "Експорт" at bounding box center [465, 244] width 25 height 9
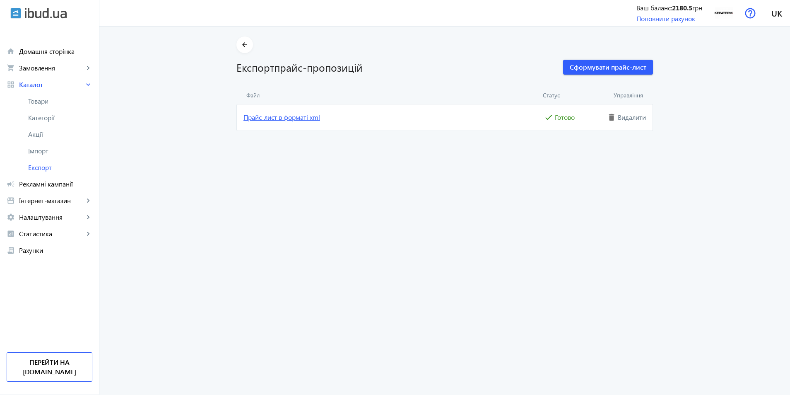
click at [266, 116] on link "Прайс-лист в форматі xml" at bounding box center [393, 117] width 299 height 9
click at [683, 170] on price-export "arrow_back Експорт прайс-пропозицій Сформувати прайс-лист Файл Статус Управлінн…" at bounding box center [444, 211] width 691 height 368
click at [311, 116] on link "Прайс-лист в форматі xml" at bounding box center [393, 117] width 299 height 9
click at [39, 148] on span "Імпорт" at bounding box center [60, 151] width 64 height 8
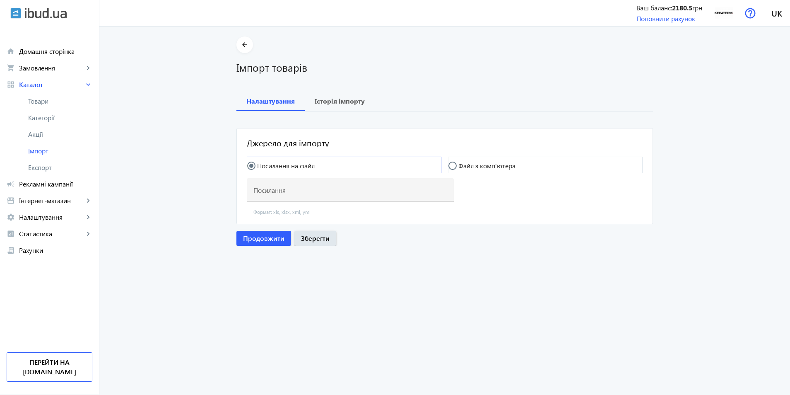
click at [288, 160] on mat-radio-button "Посилання на файл" at bounding box center [344, 165] width 195 height 17
click at [495, 166] on label "Файл з комп'ютера" at bounding box center [486, 165] width 59 height 7
click at [465, 166] on input "Файл з комп'ютера" at bounding box center [457, 170] width 17 height 17
radio input "true"
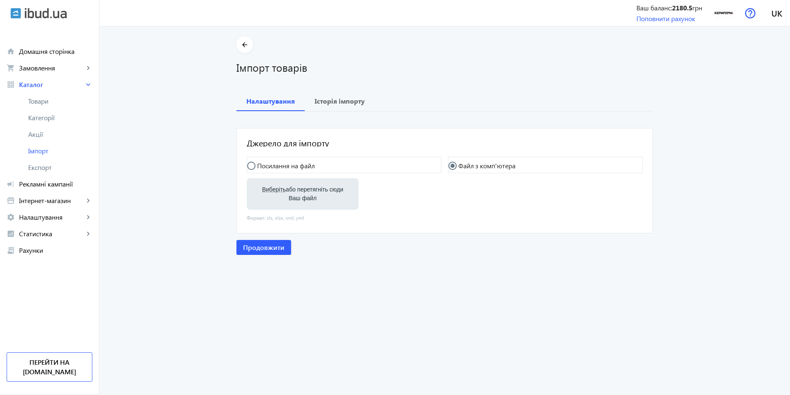
click at [325, 191] on label "Виберіть або перетягніть сюди Ваш файл" at bounding box center [303, 193] width 99 height 23
click at [325, 191] on input "Виберіть або перетягніть сюди Ваш файл" at bounding box center [303, 195] width 99 height 10
type input "C:\fakepath\keraterm-3-2025-09-01-14-45.xml"
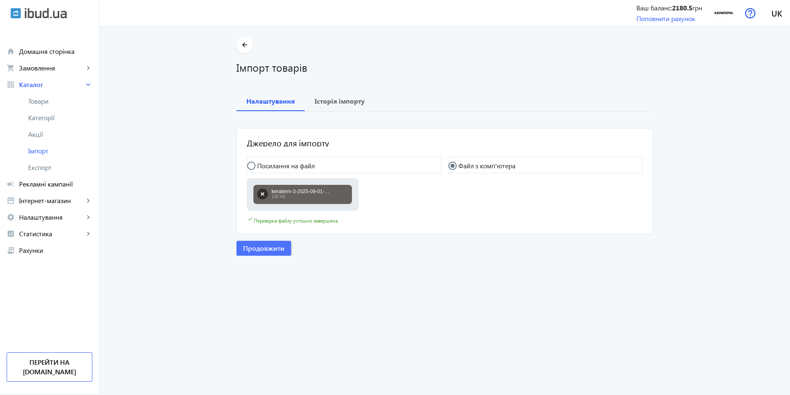
click at [261, 248] on span "Продовжити" at bounding box center [263, 248] width 41 height 9
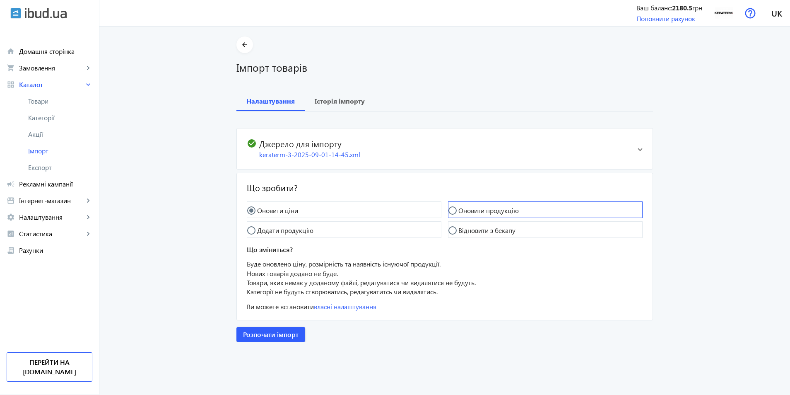
click at [486, 211] on label "Оновити продукцію" at bounding box center [488, 210] width 62 height 7
click at [465, 211] on input "Оновити продукцію" at bounding box center [457, 214] width 17 height 17
radio input "true"
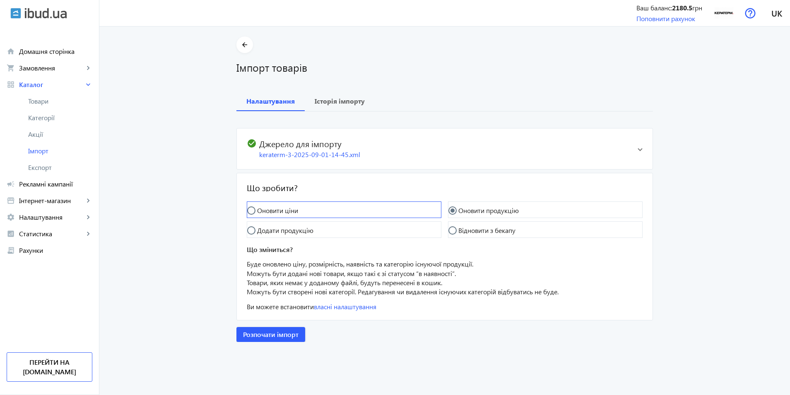
click at [280, 212] on label "Оновити ціни" at bounding box center [277, 210] width 43 height 7
click at [264, 212] on input "Оновити ціни" at bounding box center [255, 214] width 17 height 17
radio input "true"
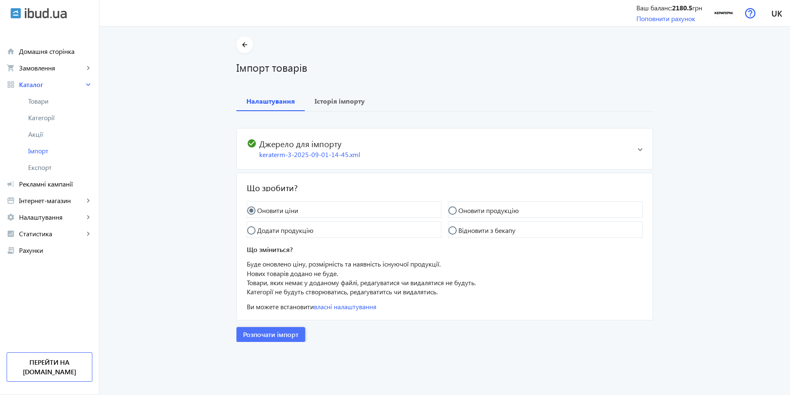
click at [273, 337] on span "Розпочати імпорт" at bounding box center [271, 334] width 56 height 9
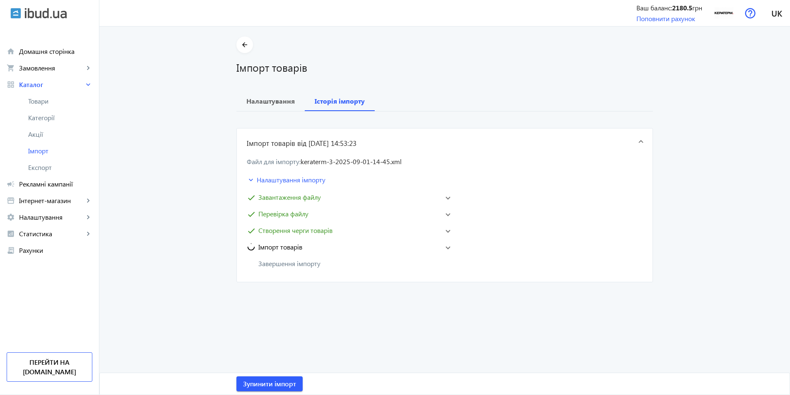
click at [446, 215] on span at bounding box center [448, 213] width 5 height 3
click at [446, 241] on span at bounding box center [448, 241] width 5 height 3
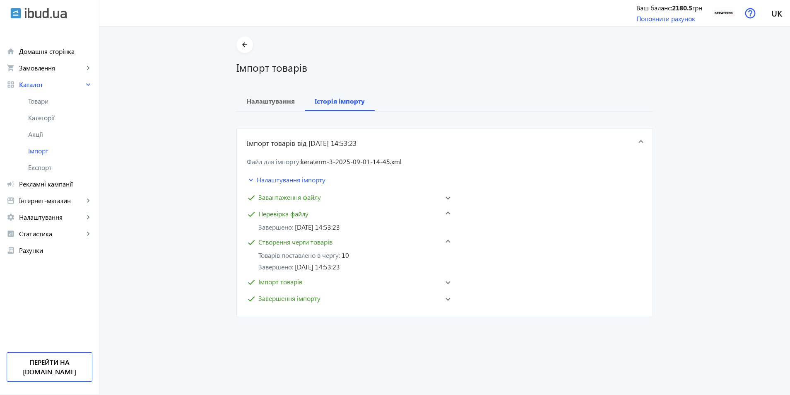
click at [430, 304] on mat-expansion-panel-header "check Завершення імпорту" at bounding box center [348, 298] width 207 height 13
click at [435, 283] on mat-panel-title "check Імпорт товарів" at bounding box center [343, 282] width 192 height 10
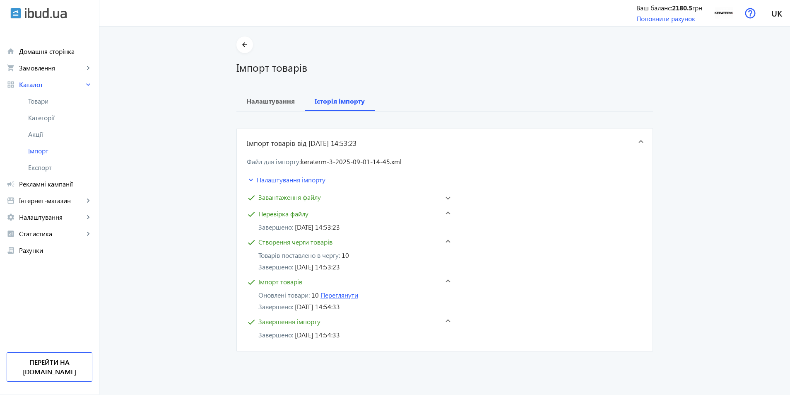
click at [351, 296] on link "Переглянути" at bounding box center [340, 294] width 38 height 9
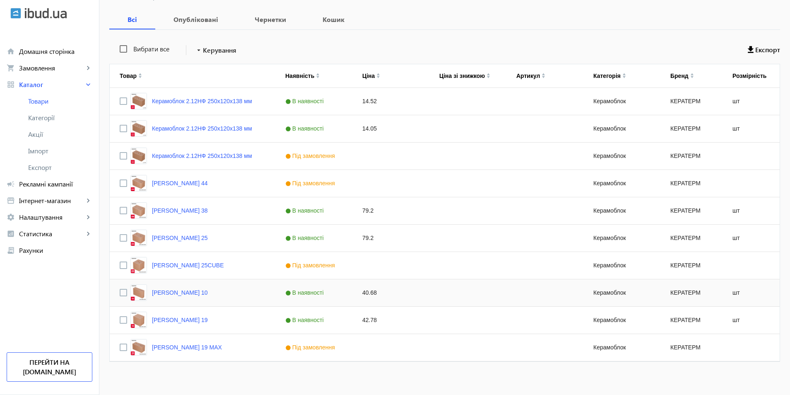
scroll to position [155, 0]
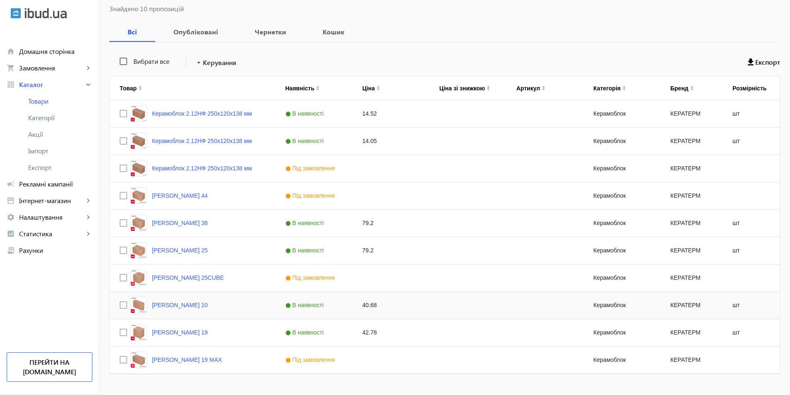
scroll to position [155, 0]
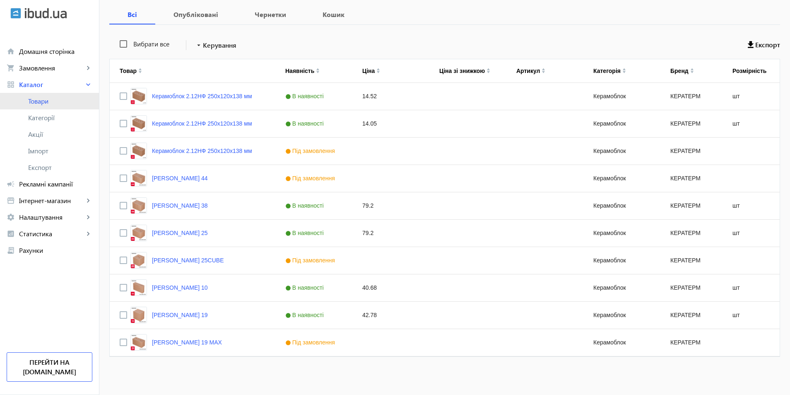
click at [55, 104] on span "Товари" at bounding box center [60, 101] width 64 height 8
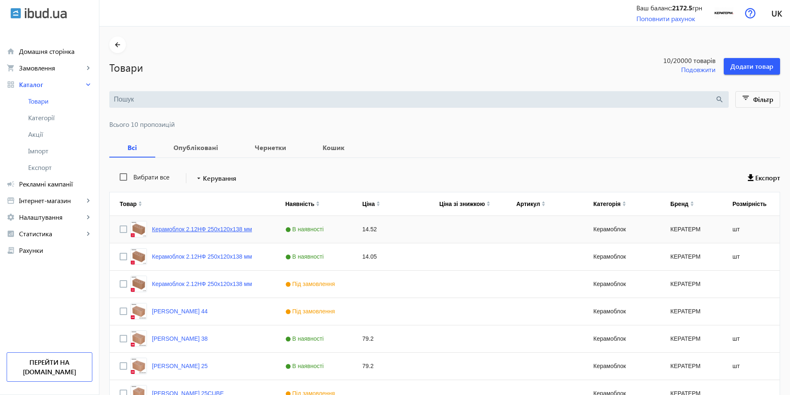
click at [214, 231] on link "Керамоблок 2.12НФ 250х120х138 мм" at bounding box center [202, 229] width 100 height 7
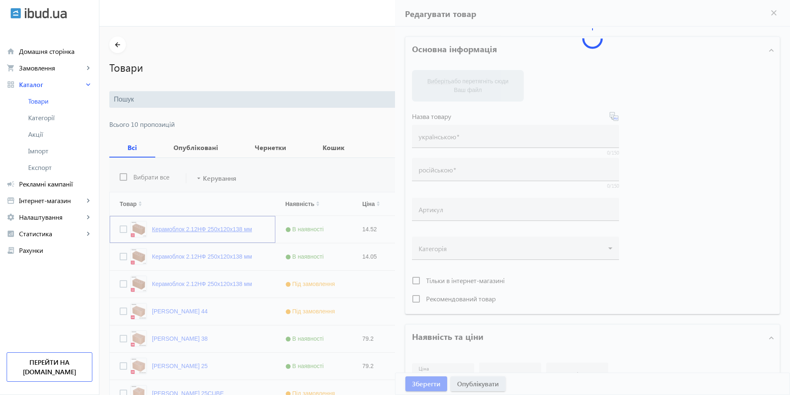
type input "Керамоблок 2.12НФ 250х120х138 мм"
type input "14.52"
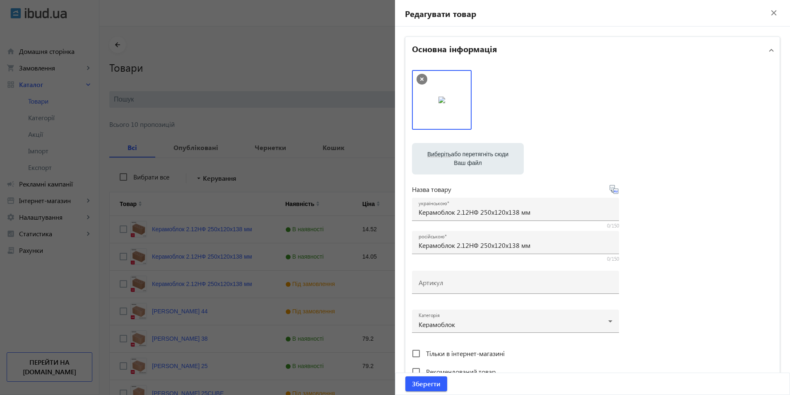
click at [768, 13] on mat-icon "close" at bounding box center [774, 13] width 12 height 12
